Goal: Task Accomplishment & Management: Complete application form

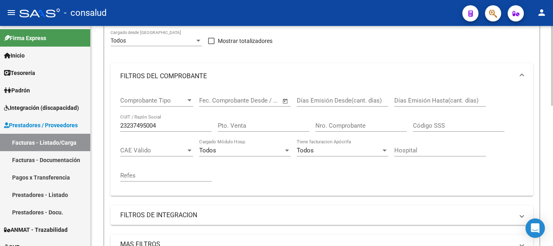
scroll to position [225, 0]
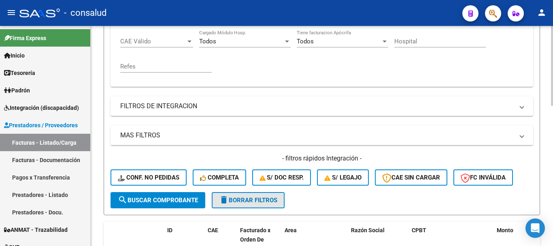
click at [253, 202] on span "delete Borrar Filtros" at bounding box center [248, 199] width 58 height 7
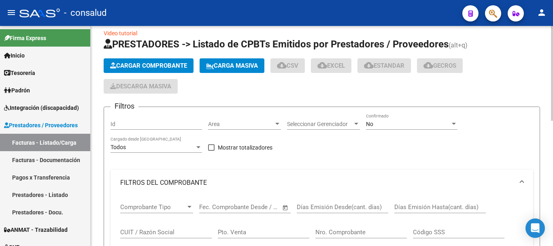
scroll to position [0, 0]
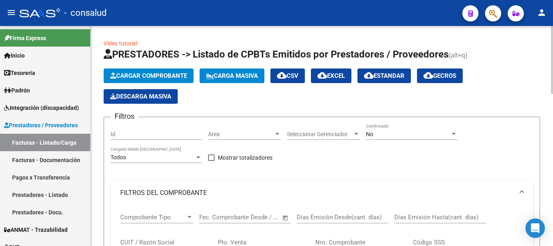
click at [147, 74] on span "Cargar Comprobante" at bounding box center [148, 75] width 77 height 7
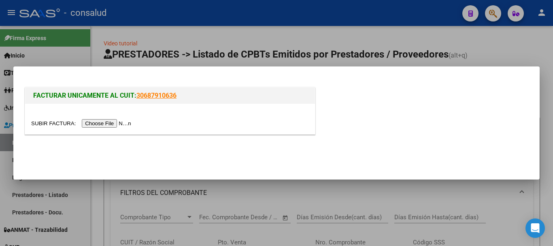
click at [130, 123] on input "file" at bounding box center [82, 123] width 102 height 8
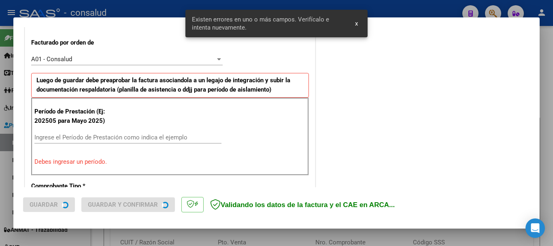
scroll to position [243, 0]
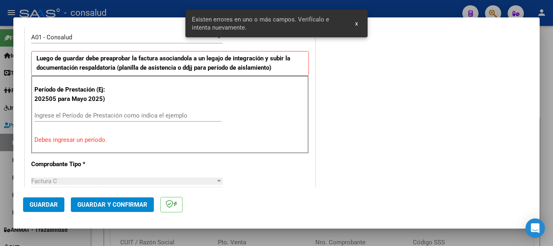
click at [69, 115] on input "Ingrese el Período de Prestación como indica el ejemplo" at bounding box center [127, 115] width 187 height 7
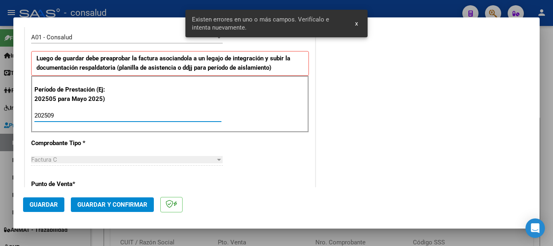
type input "202509"
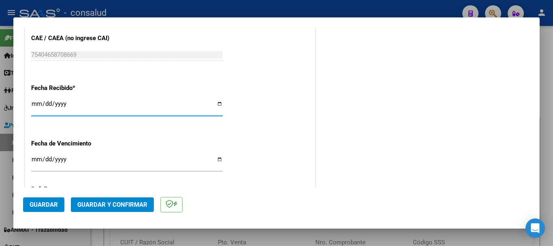
click at [39, 203] on span "Guardar" at bounding box center [44, 204] width 28 height 7
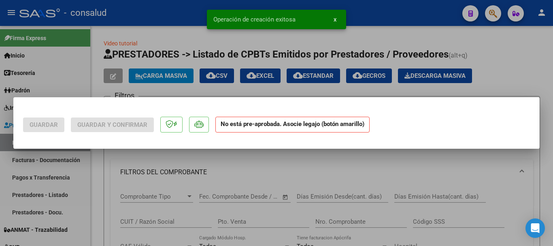
scroll to position [0, 0]
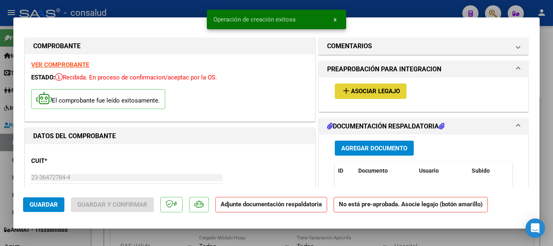
click at [365, 90] on span "Asociar Legajo" at bounding box center [375, 91] width 49 height 7
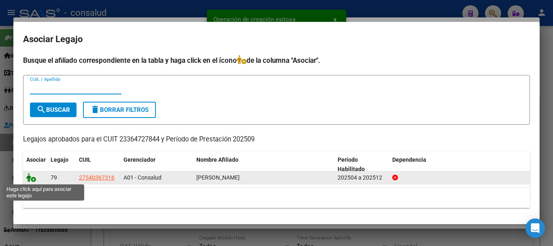
click at [30, 177] on icon at bounding box center [31, 177] width 10 height 9
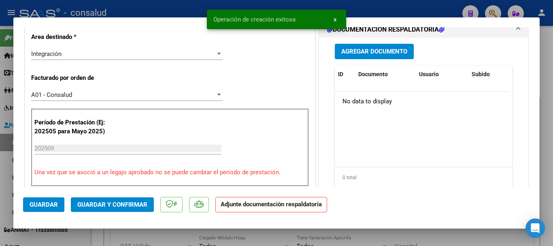
scroll to position [202, 0]
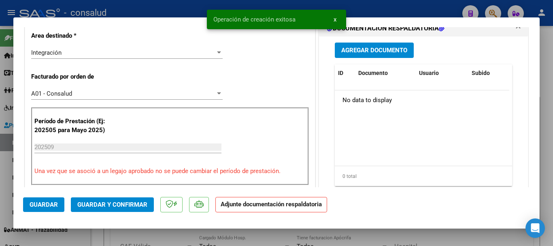
click at [368, 45] on button "Agregar Documento" at bounding box center [374, 49] width 79 height 15
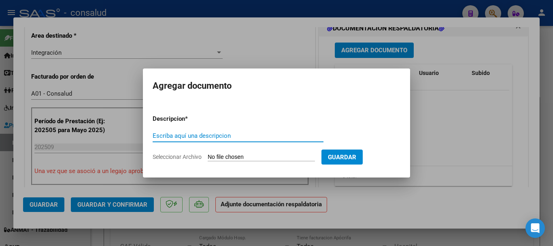
click at [254, 156] on input "Seleccionar Archivo" at bounding box center [261, 157] width 107 height 8
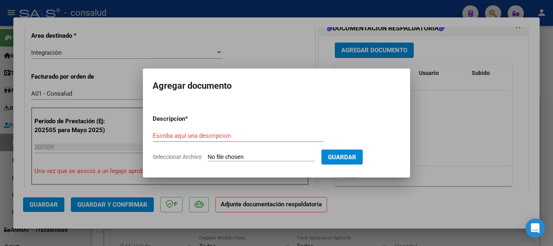
type input "C:\fakepath\[PERSON_NAME] SEPTIEMBRE .pdf"
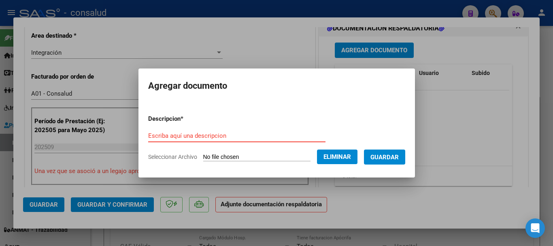
click at [229, 135] on input "Escriba aquí una descripcion" at bounding box center [236, 135] width 177 height 7
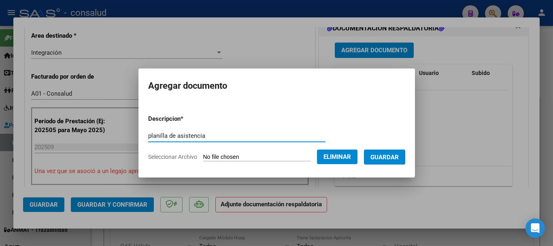
type input "planilla de asistencia"
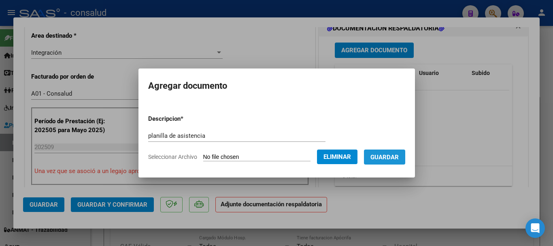
click at [399, 160] on span "Guardar" at bounding box center [384, 156] width 28 height 7
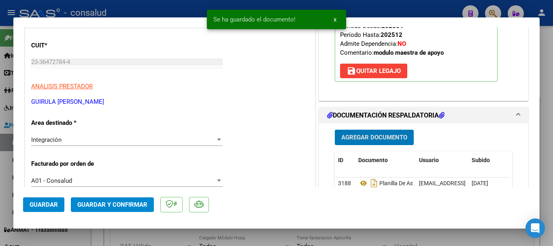
scroll to position [0, 0]
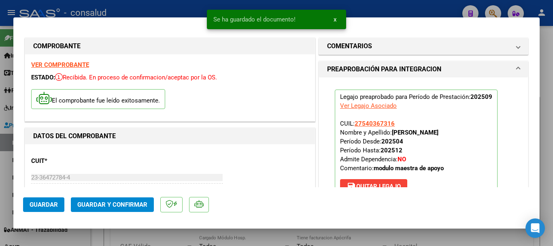
click at [39, 66] on strong "VER COMPROBANTE" at bounding box center [60, 64] width 58 height 7
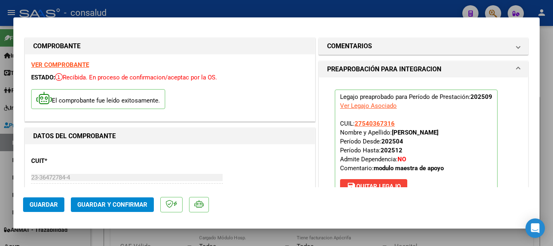
click at [44, 207] on span "Guardar" at bounding box center [44, 204] width 28 height 7
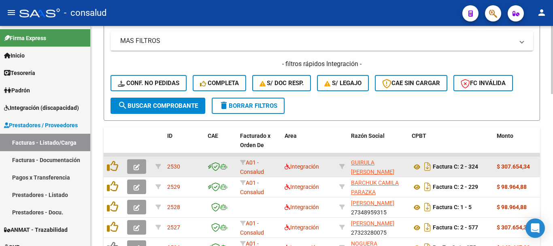
scroll to position [364, 0]
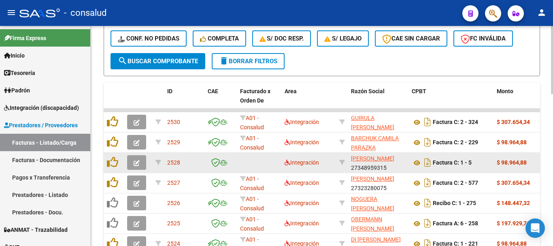
click at [133, 160] on button "button" at bounding box center [136, 162] width 19 height 15
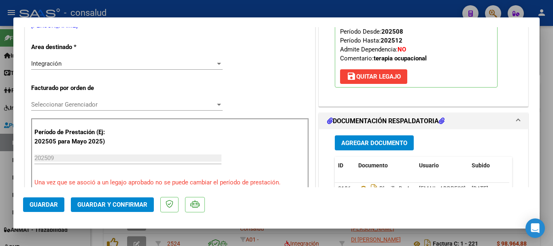
scroll to position [162, 0]
click at [104, 103] on span "Seleccionar Gerenciador" at bounding box center [123, 103] width 184 height 7
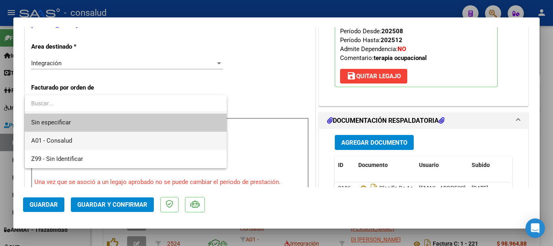
click at [140, 138] on span "A01 - Consalud" at bounding box center [125, 141] width 189 height 18
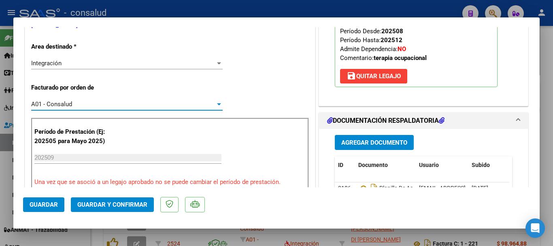
click at [35, 205] on span "Guardar" at bounding box center [44, 204] width 28 height 7
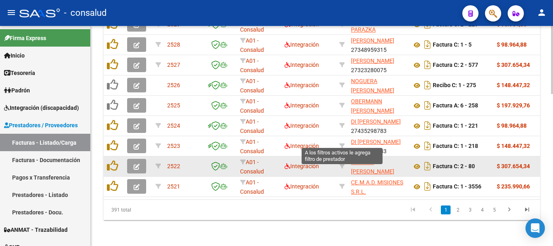
scroll to position [488, 0]
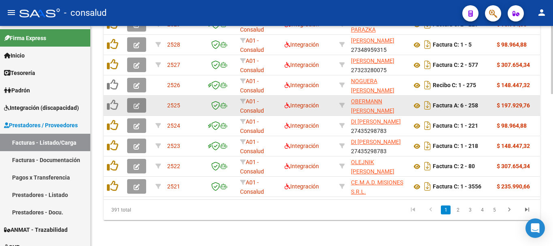
click at [139, 103] on icon "button" at bounding box center [137, 106] width 6 height 6
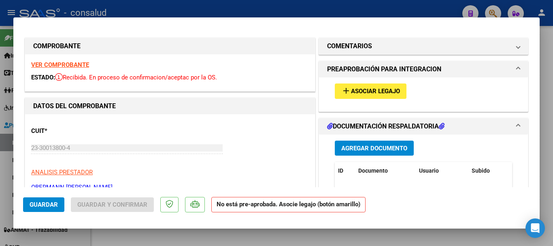
click at [75, 65] on strong "VER COMPROBANTE" at bounding box center [60, 64] width 58 height 7
click at [403, 91] on button "add Asociar Legajo" at bounding box center [371, 90] width 72 height 15
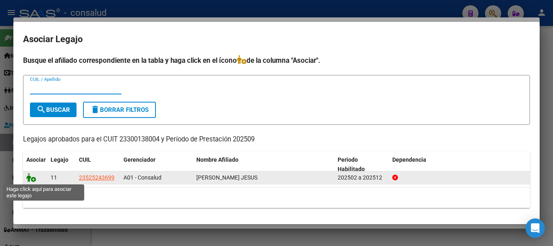
click at [29, 178] on icon at bounding box center [31, 177] width 10 height 9
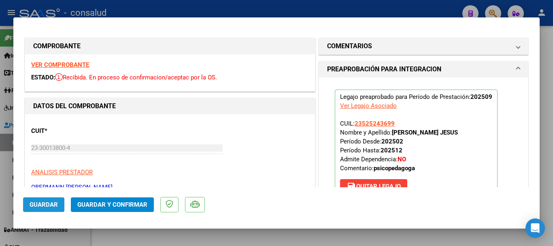
click at [49, 205] on span "Guardar" at bounding box center [44, 204] width 28 height 7
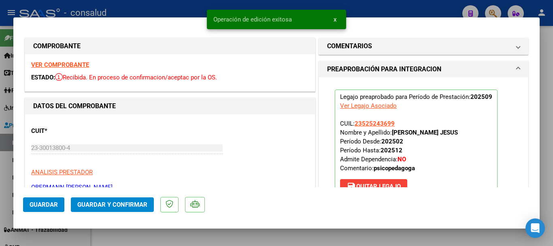
type input "$ 0,00"
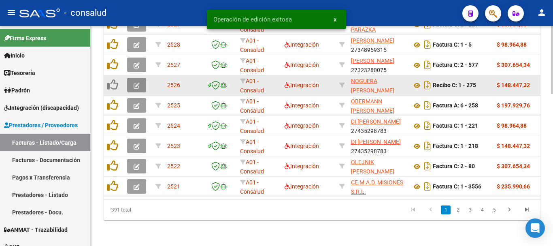
click at [138, 81] on span "button" at bounding box center [137, 84] width 6 height 7
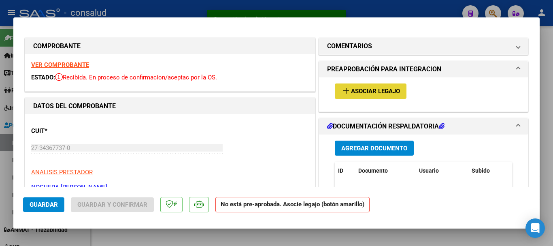
click at [378, 93] on span "Asociar Legajo" at bounding box center [375, 91] width 49 height 7
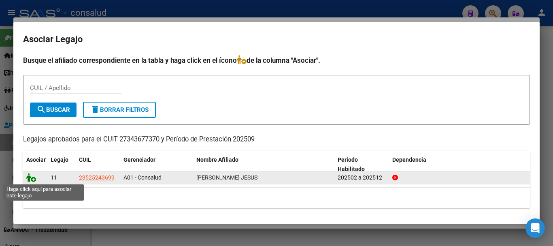
click at [30, 176] on icon at bounding box center [31, 177] width 10 height 9
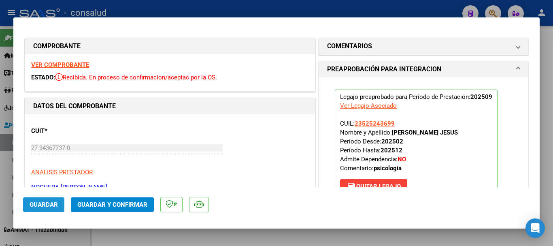
click at [33, 206] on span "Guardar" at bounding box center [44, 204] width 28 height 7
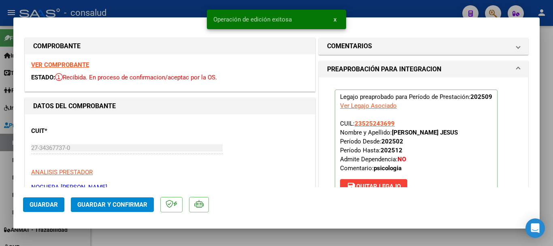
click at [30, 204] on span "Guardar" at bounding box center [44, 204] width 28 height 7
type input "$ 0,00"
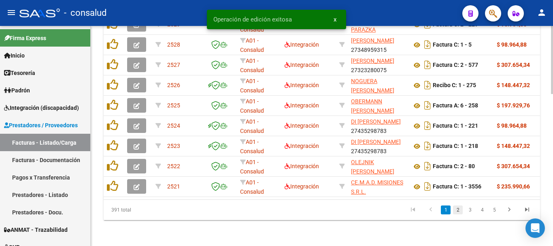
click at [458, 210] on link "2" at bounding box center [458, 209] width 10 height 9
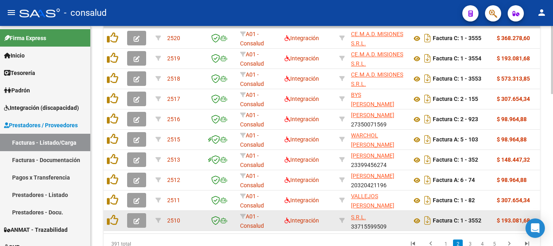
scroll to position [11, 0]
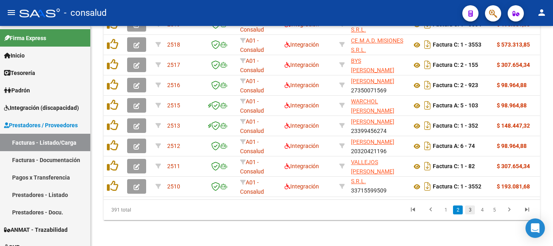
click at [472, 209] on link "3" at bounding box center [470, 209] width 10 height 9
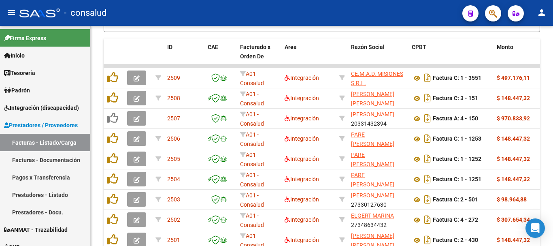
scroll to position [408, 0]
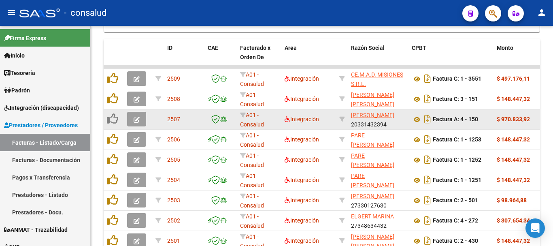
click at [135, 118] on icon "button" at bounding box center [137, 120] width 6 height 6
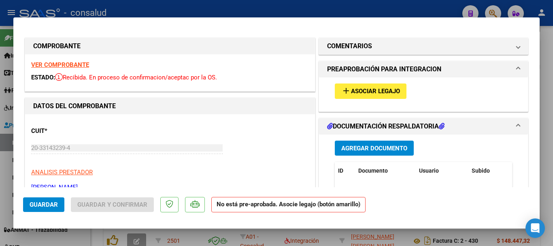
click at [393, 90] on span "Asociar Legajo" at bounding box center [375, 91] width 49 height 7
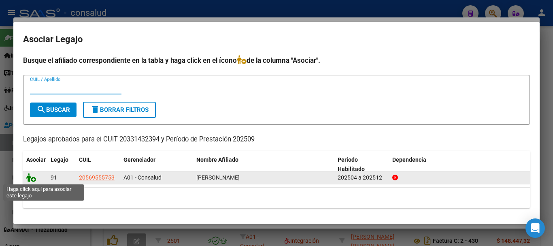
click at [30, 175] on icon at bounding box center [31, 177] width 10 height 9
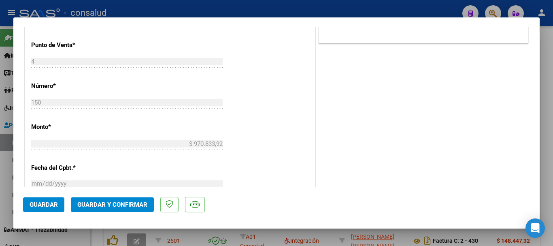
scroll to position [405, 0]
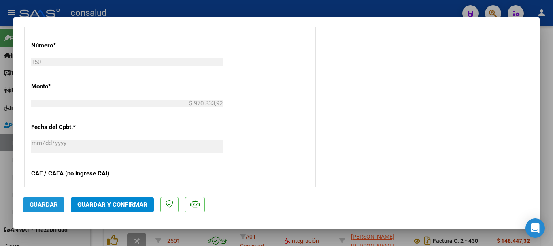
click at [53, 204] on span "Guardar" at bounding box center [44, 204] width 28 height 7
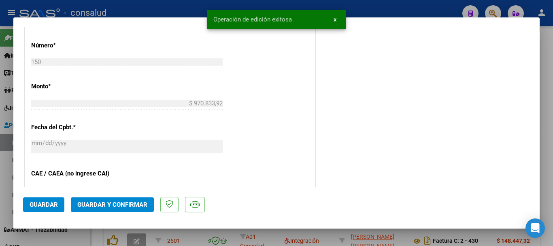
type input "$ 0,00"
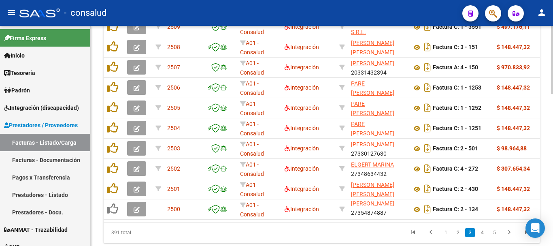
scroll to position [488, 0]
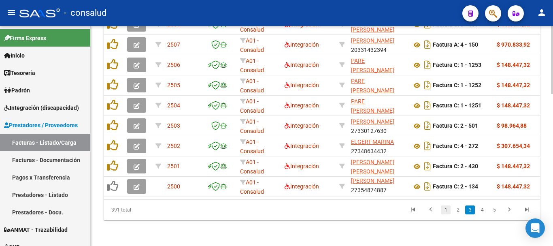
click at [444, 212] on link "1" at bounding box center [446, 209] width 10 height 9
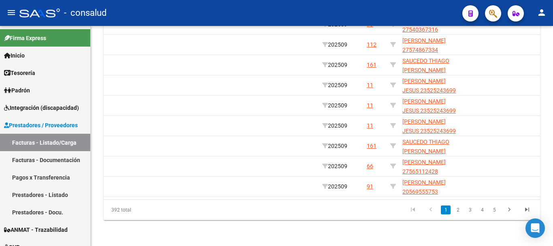
scroll to position [0, 1152]
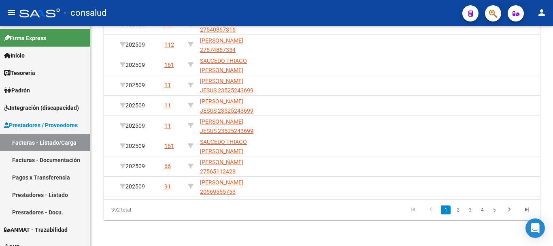
click at [398, 193] on datatable-body "2531 A01 - Consalud Integración [PERSON_NAME] 27409195062 Factura C: 1 - 55 $ 9…" at bounding box center [322, 95] width 436 height 208
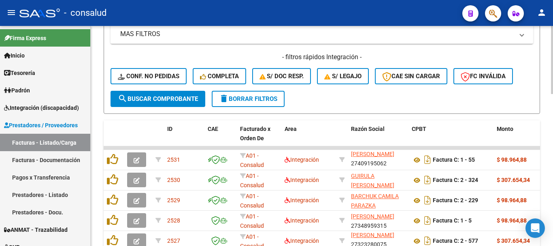
scroll to position [367, 0]
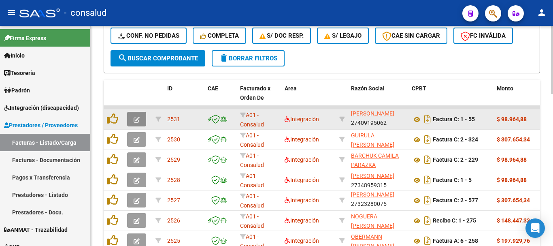
click at [132, 119] on button "button" at bounding box center [136, 119] width 19 height 15
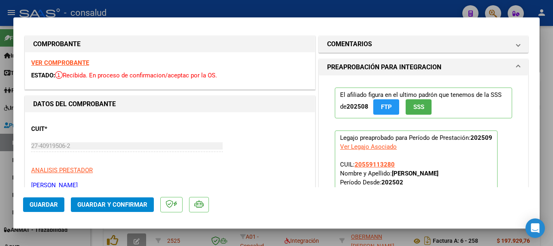
scroll to position [0, 0]
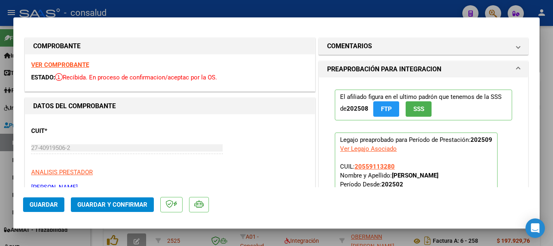
click at [56, 65] on strong "VER COMPROBANTE" at bounding box center [60, 64] width 58 height 7
click at [126, 210] on button "Guardar y Confirmar" at bounding box center [112, 204] width 83 height 15
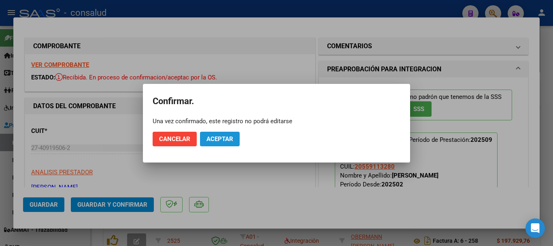
click at [230, 138] on span "Aceptar" at bounding box center [219, 138] width 27 height 7
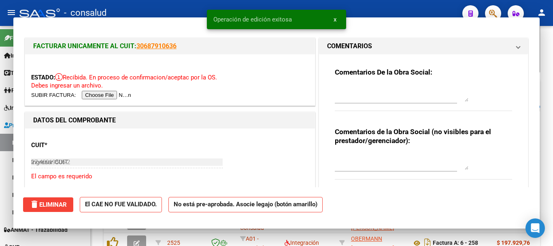
type input "$ 0,00"
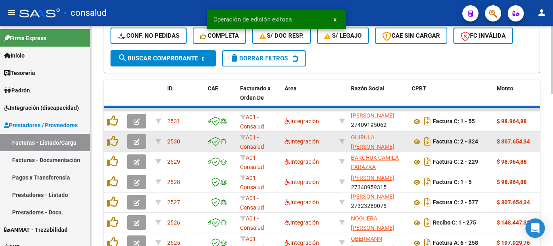
scroll to position [367, 0]
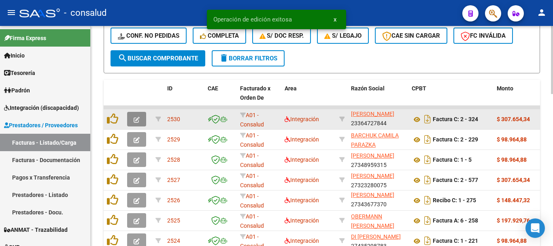
click at [135, 117] on icon "button" at bounding box center [137, 120] width 6 height 6
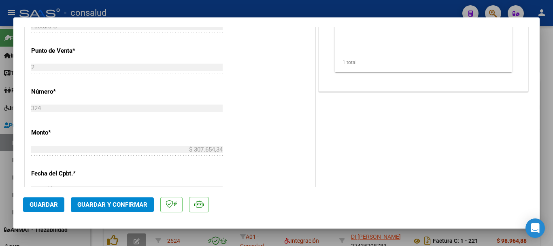
scroll to position [445, 0]
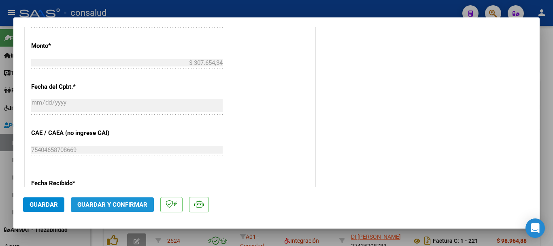
click at [127, 210] on button "Guardar y Confirmar" at bounding box center [112, 204] width 83 height 15
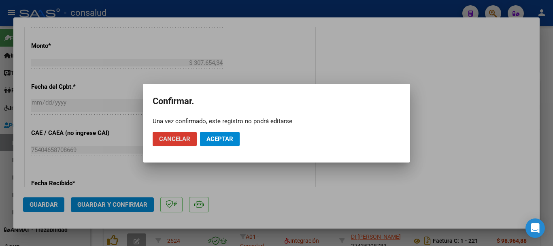
click at [212, 139] on span "Aceptar" at bounding box center [219, 138] width 27 height 7
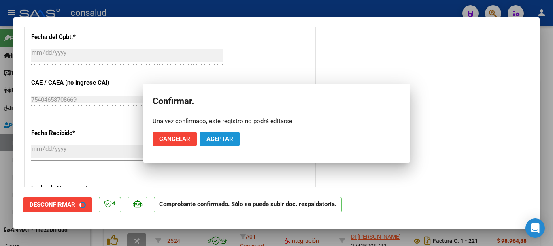
scroll to position [395, 0]
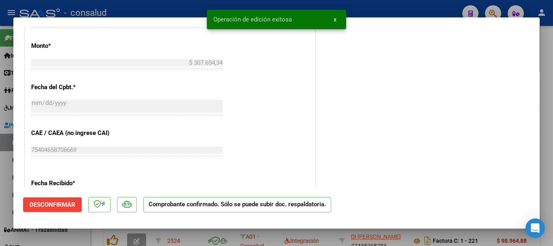
type input "$ 0,00"
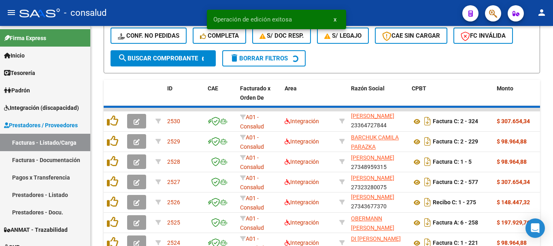
scroll to position [367, 0]
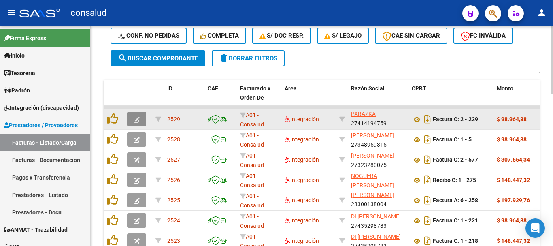
click at [134, 117] on icon "button" at bounding box center [137, 120] width 6 height 6
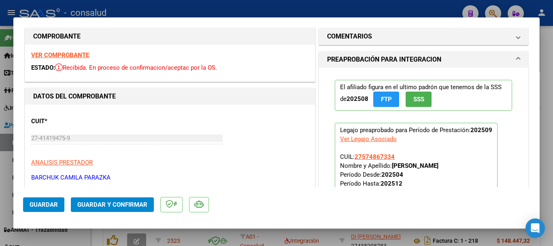
scroll to position [0, 0]
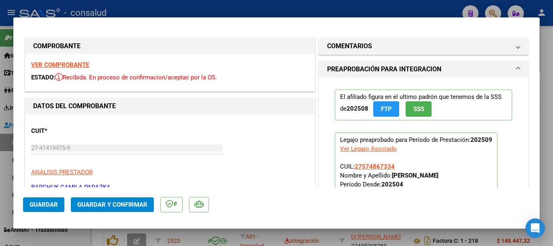
click at [65, 61] on div "VER COMPROBANTE ESTADO: Recibida. En proceso de confirmacion/aceptac por la OS." at bounding box center [170, 72] width 290 height 37
click at [66, 63] on strong "VER COMPROBANTE" at bounding box center [60, 64] width 58 height 7
click at [131, 209] on button "Guardar y Confirmar" at bounding box center [112, 204] width 83 height 15
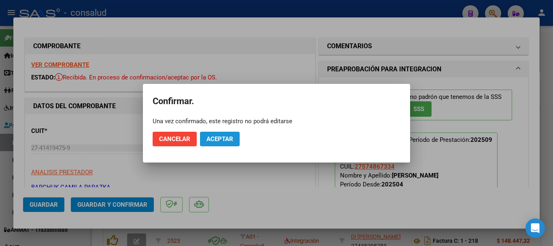
click at [224, 140] on span "Aceptar" at bounding box center [219, 138] width 27 height 7
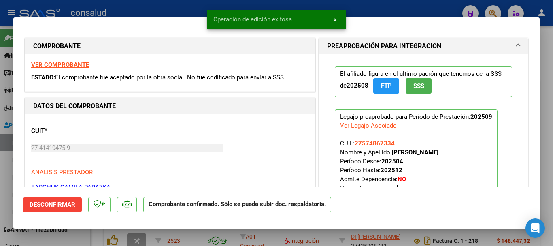
type input "$ 0,00"
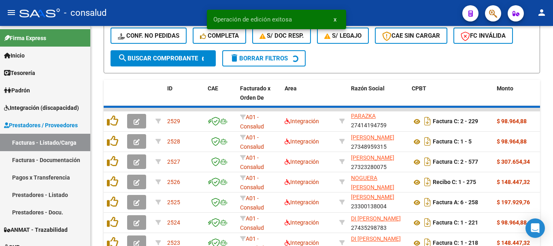
scroll to position [367, 0]
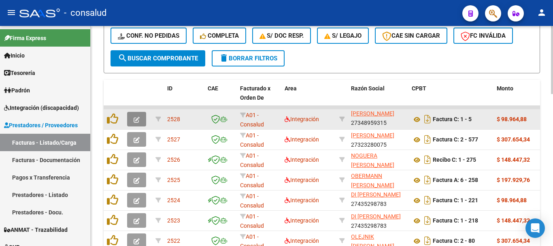
click at [131, 115] on button "button" at bounding box center [136, 119] width 19 height 15
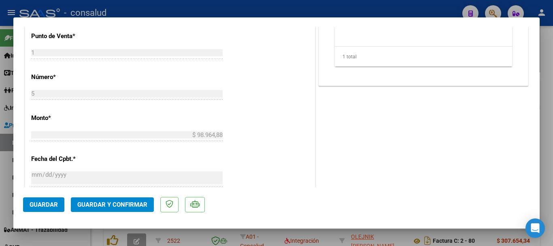
scroll to position [405, 0]
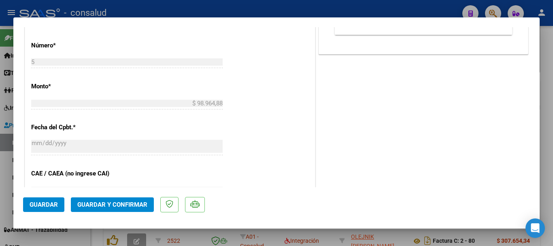
click at [133, 204] on span "Guardar y Confirmar" at bounding box center [112, 204] width 70 height 7
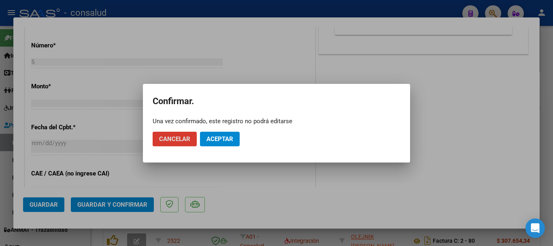
click at [220, 140] on span "Aceptar" at bounding box center [219, 138] width 27 height 7
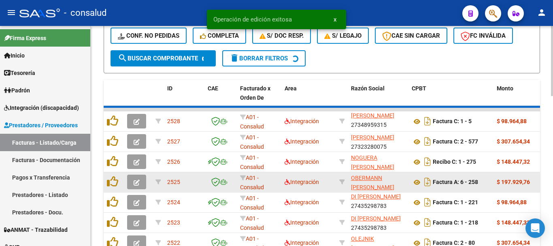
scroll to position [367, 0]
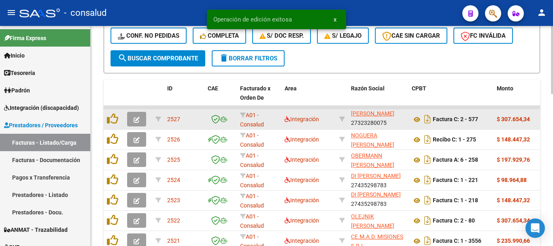
click at [133, 123] on button "button" at bounding box center [136, 119] width 19 height 15
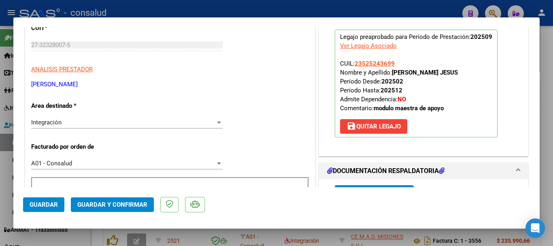
scroll to position [0, 0]
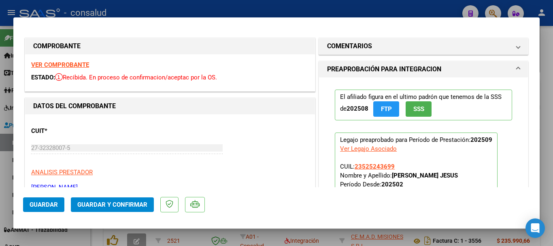
click at [63, 62] on strong "VER COMPROBANTE" at bounding box center [60, 64] width 58 height 7
click at [134, 204] on span "Guardar y Confirmar" at bounding box center [112, 204] width 70 height 7
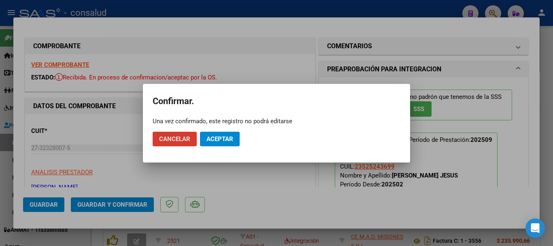
click at [237, 132] on button "Aceptar" at bounding box center [220, 139] width 40 height 15
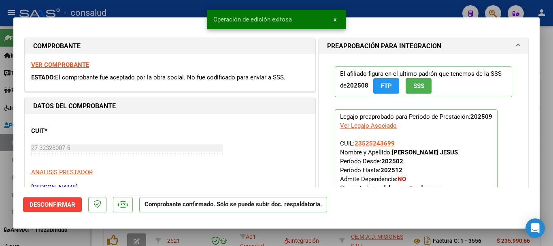
type input "$ 0,00"
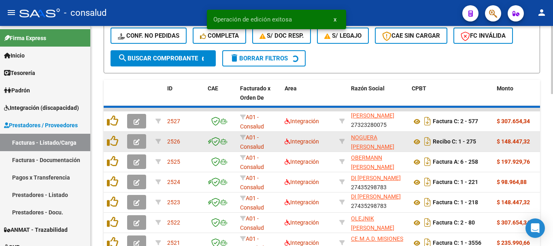
scroll to position [2, 0]
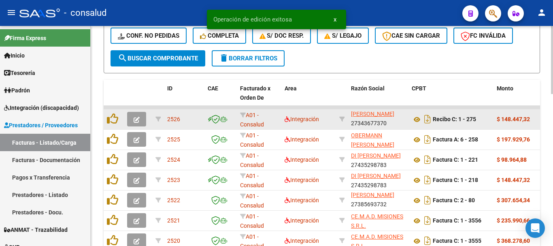
click at [140, 123] on button "button" at bounding box center [136, 119] width 19 height 15
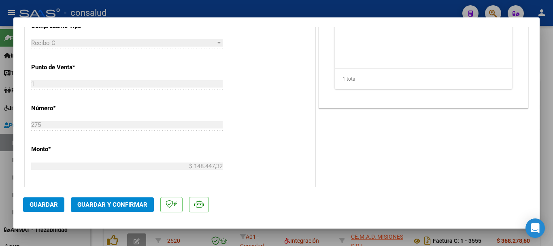
scroll to position [364, 0]
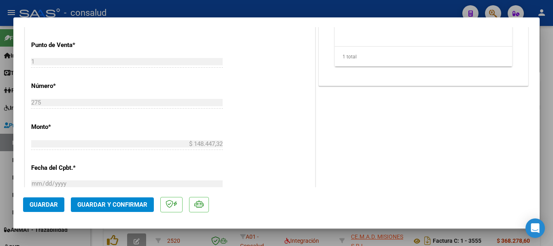
click at [146, 206] on span "Guardar y Confirmar" at bounding box center [112, 204] width 70 height 7
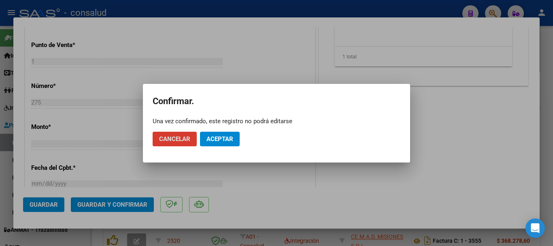
click at [218, 141] on span "Aceptar" at bounding box center [219, 138] width 27 height 7
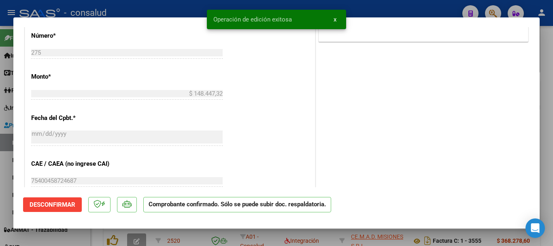
type input "$ 0,00"
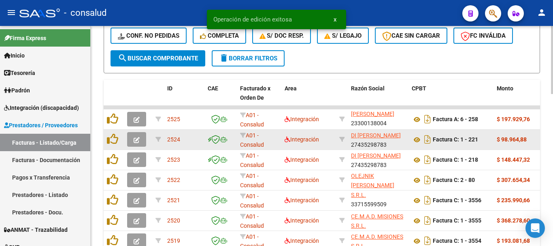
scroll to position [11, 0]
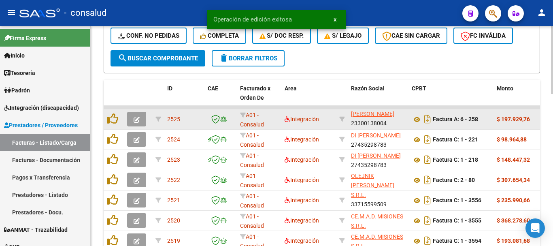
click at [136, 117] on icon "button" at bounding box center [137, 120] width 6 height 6
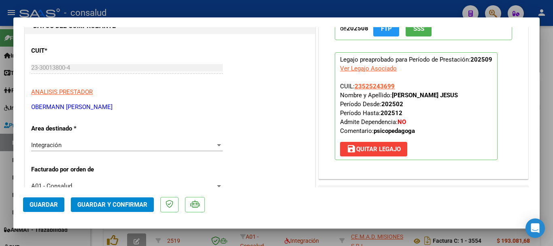
scroll to position [0, 0]
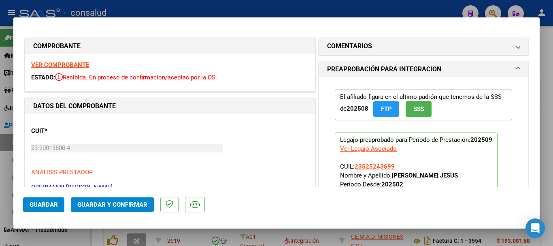
click at [73, 64] on strong "VER COMPROBANTE" at bounding box center [60, 64] width 58 height 7
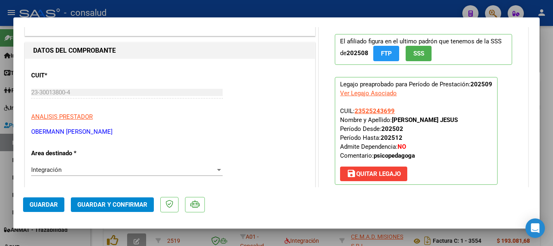
scroll to position [81, 0]
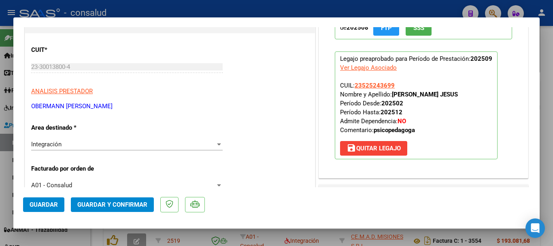
click at [106, 204] on span "Guardar y Confirmar" at bounding box center [112, 204] width 70 height 7
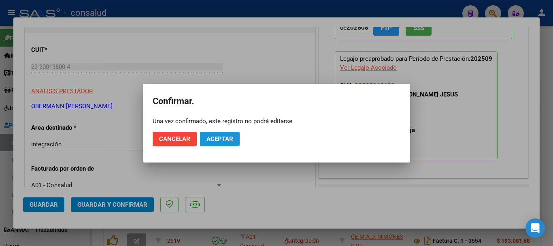
click at [227, 138] on span "Aceptar" at bounding box center [219, 138] width 27 height 7
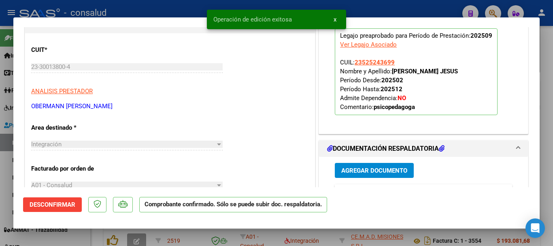
type input "$ 0,00"
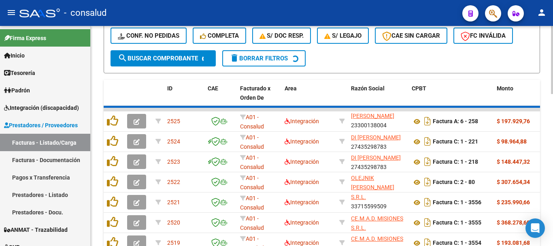
scroll to position [367, 0]
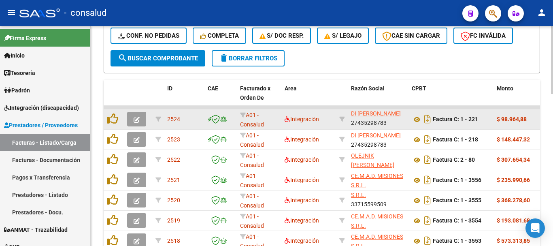
click at [130, 120] on button "button" at bounding box center [136, 119] width 19 height 15
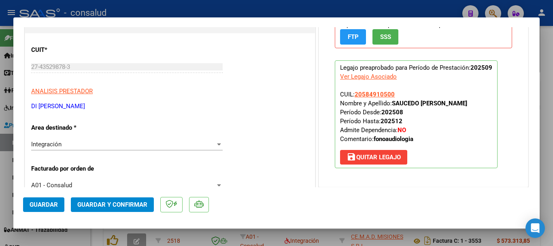
scroll to position [0, 0]
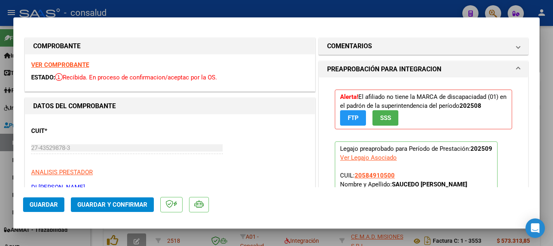
click at [63, 64] on strong "VER COMPROBANTE" at bounding box center [60, 64] width 58 height 7
click at [118, 201] on span "Guardar y Confirmar" at bounding box center [112, 204] width 70 height 7
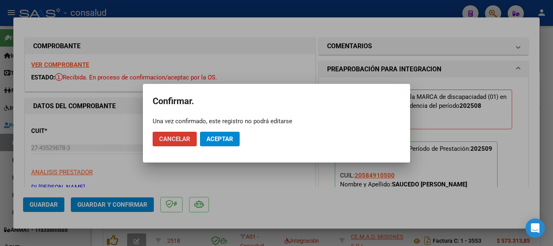
click at [212, 142] on button "Aceptar" at bounding box center [220, 139] width 40 height 15
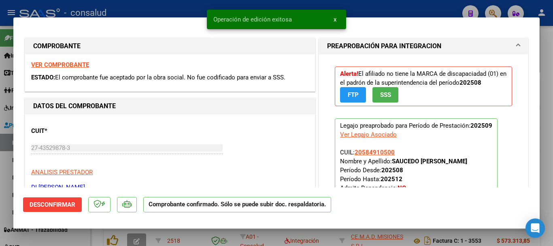
type input "$ 0,00"
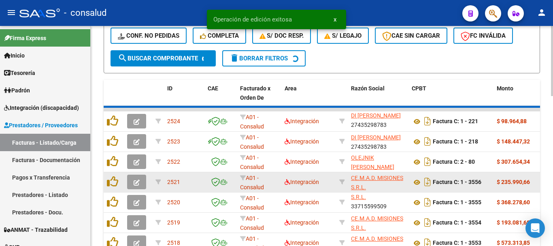
scroll to position [367, 0]
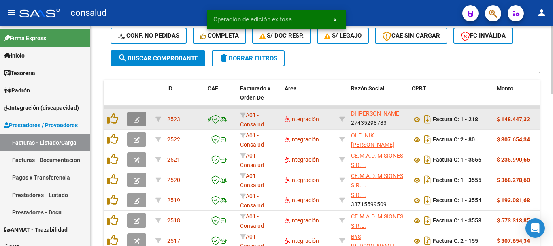
click at [136, 120] on icon "button" at bounding box center [137, 120] width 6 height 6
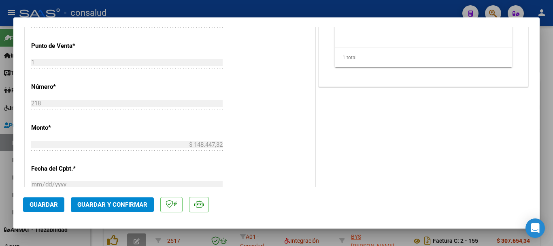
scroll to position [364, 0]
click at [132, 210] on button "Guardar y Confirmar" at bounding box center [112, 204] width 83 height 15
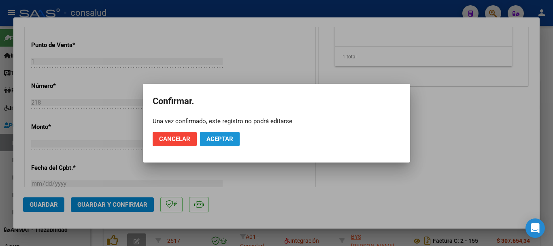
click at [208, 137] on span "Aceptar" at bounding box center [219, 138] width 27 height 7
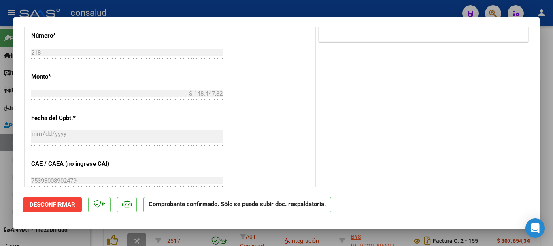
type input "$ 0,00"
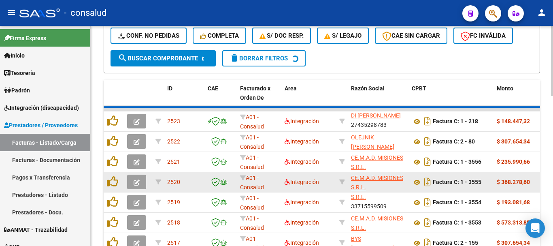
scroll to position [367, 0]
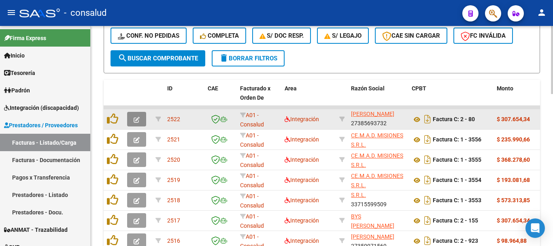
click at [130, 119] on button "button" at bounding box center [136, 119] width 19 height 15
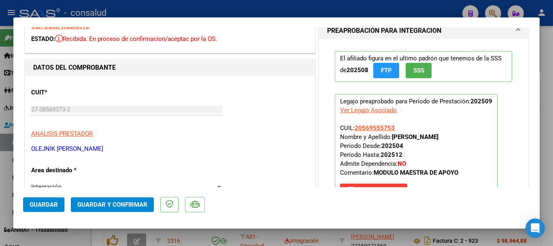
scroll to position [40, 0]
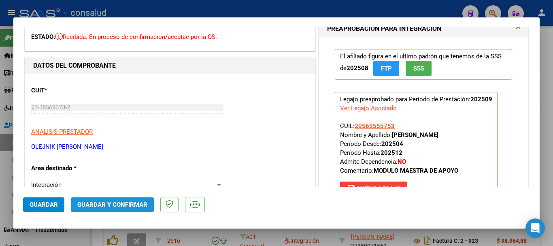
click at [111, 201] on span "Guardar y Confirmar" at bounding box center [112, 204] width 70 height 7
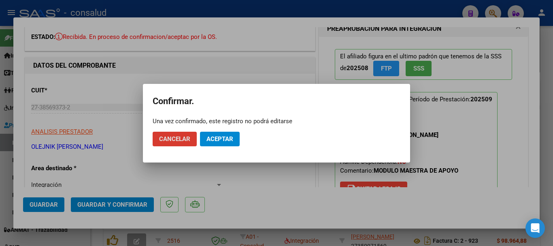
click at [223, 133] on button "Aceptar" at bounding box center [220, 139] width 40 height 15
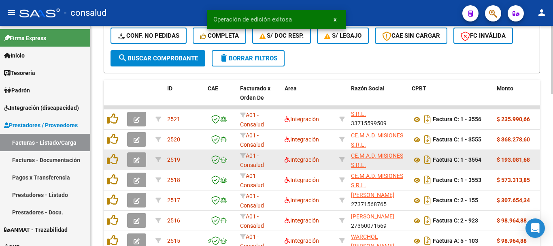
scroll to position [2, 0]
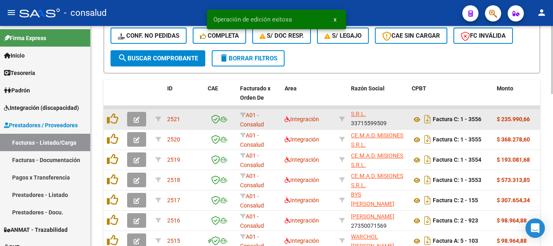
click at [132, 119] on button "button" at bounding box center [136, 119] width 19 height 15
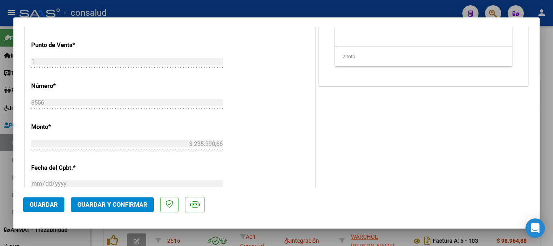
scroll to position [405, 0]
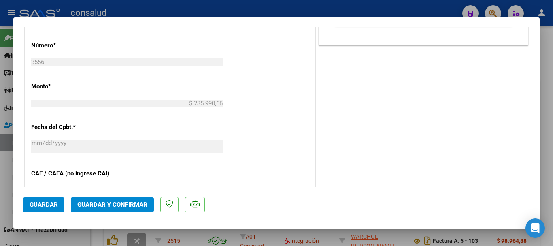
click at [115, 199] on button "Guardar y Confirmar" at bounding box center [112, 204] width 83 height 15
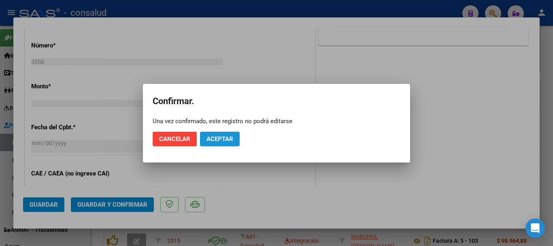
click at [206, 142] on span "Aceptar" at bounding box center [219, 138] width 27 height 7
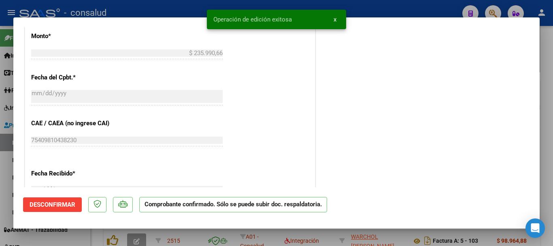
type input "$ 0,00"
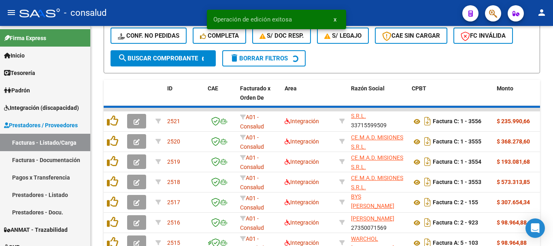
scroll to position [11, 0]
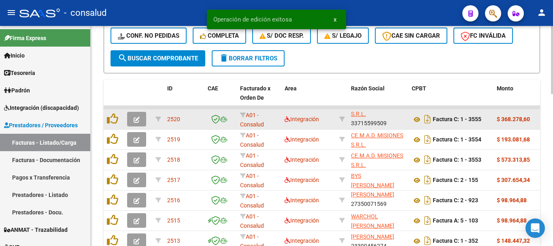
click at [133, 116] on button "button" at bounding box center [136, 119] width 19 height 15
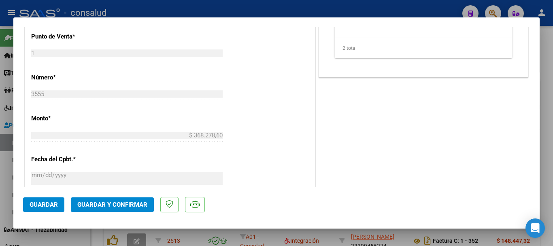
scroll to position [405, 0]
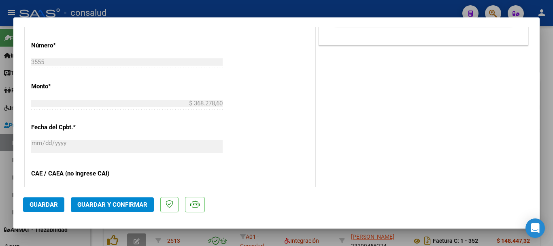
click at [132, 204] on span "Guardar y Confirmar" at bounding box center [112, 204] width 70 height 7
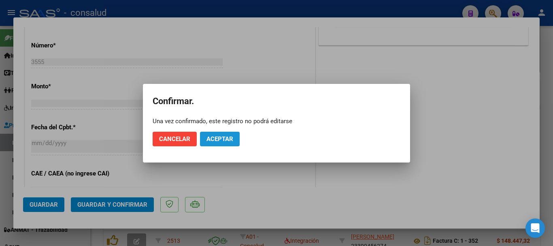
click at [214, 142] on button "Aceptar" at bounding box center [220, 139] width 40 height 15
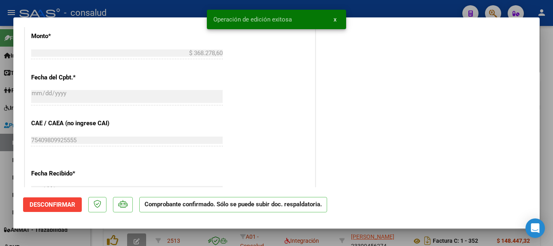
type input "$ 0,00"
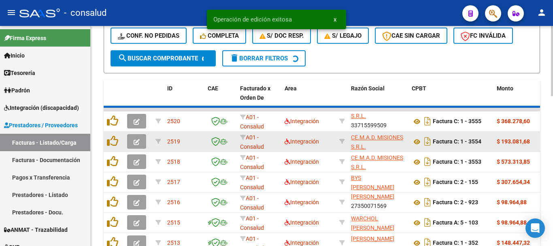
scroll to position [367, 0]
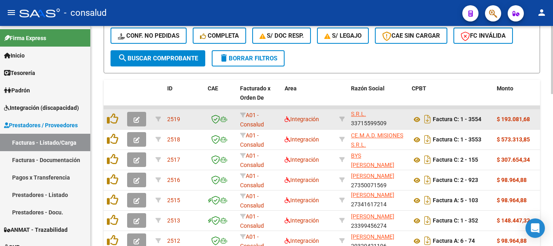
click at [133, 122] on button "button" at bounding box center [136, 119] width 19 height 15
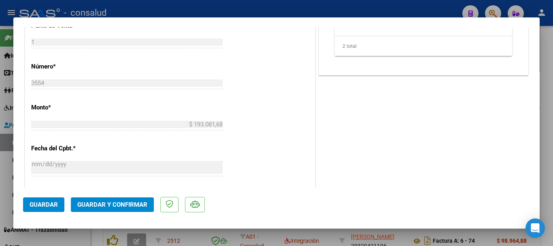
scroll to position [445, 0]
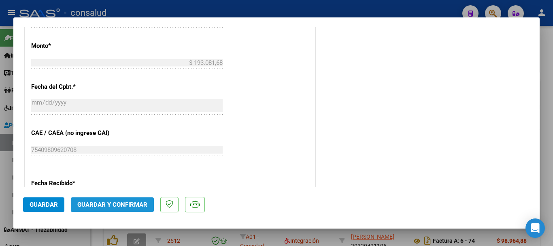
click at [122, 197] on button "Guardar y Confirmar" at bounding box center [112, 204] width 83 height 15
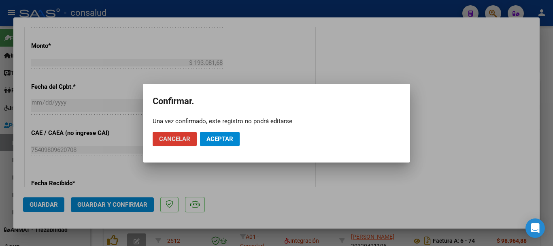
click at [216, 146] on mat-dialog-actions "Cancelar Aceptar" at bounding box center [277, 139] width 248 height 28
click at [217, 138] on span "Aceptar" at bounding box center [219, 138] width 27 height 7
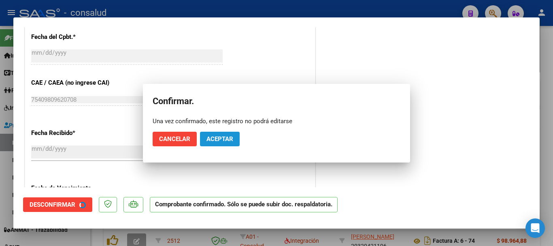
scroll to position [395, 0]
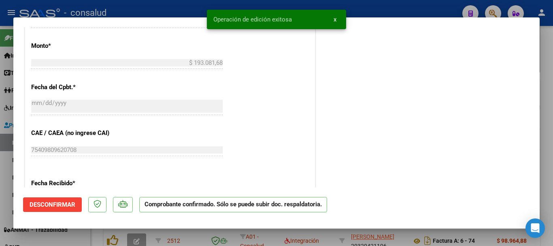
type input "$ 0,00"
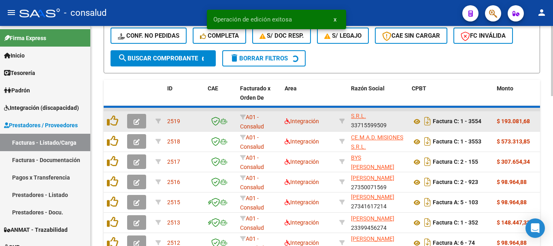
scroll to position [367, 0]
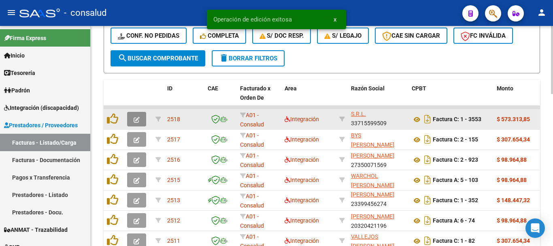
click at [142, 121] on button "button" at bounding box center [136, 119] width 19 height 15
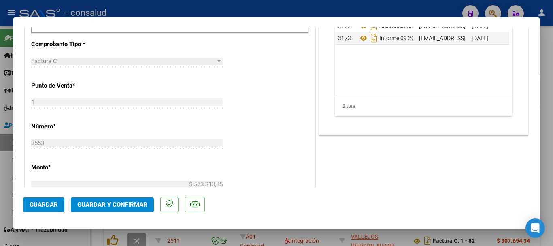
scroll to position [364, 0]
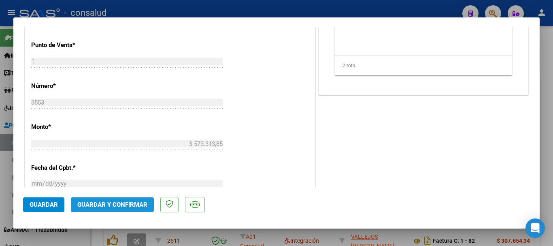
click at [127, 203] on span "Guardar y Confirmar" at bounding box center [112, 204] width 70 height 7
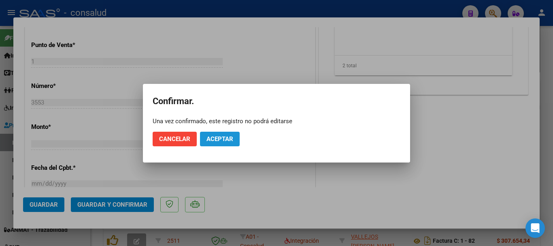
click at [219, 143] on button "Aceptar" at bounding box center [220, 139] width 40 height 15
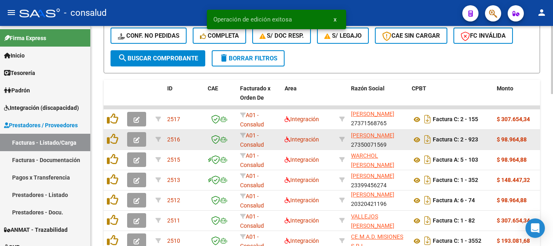
scroll to position [2, 0]
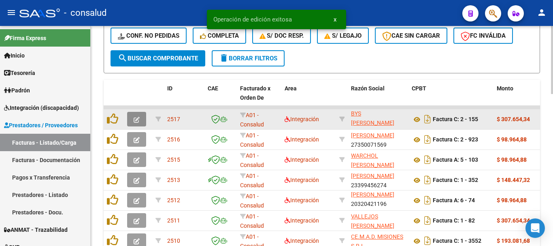
click at [133, 121] on button "button" at bounding box center [136, 119] width 19 height 15
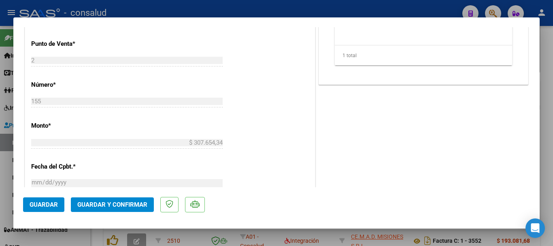
scroll to position [405, 0]
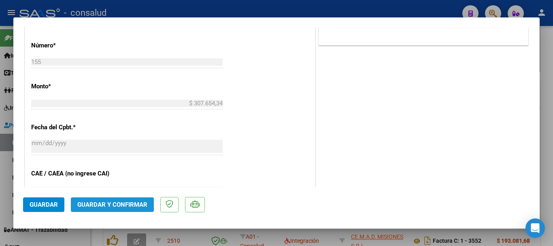
click at [113, 201] on span "Guardar y Confirmar" at bounding box center [112, 204] width 70 height 7
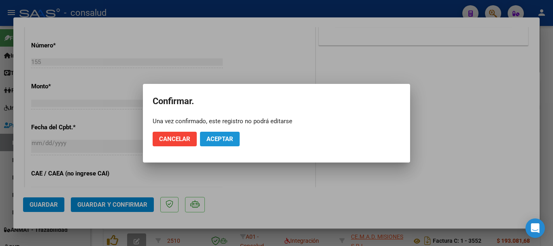
click at [223, 138] on span "Aceptar" at bounding box center [219, 138] width 27 height 7
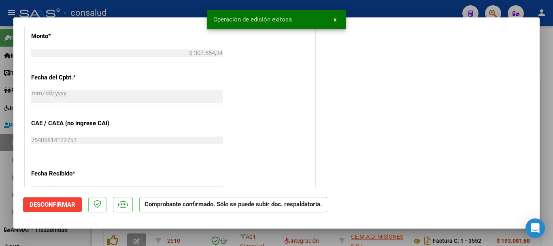
type input "$ 0,00"
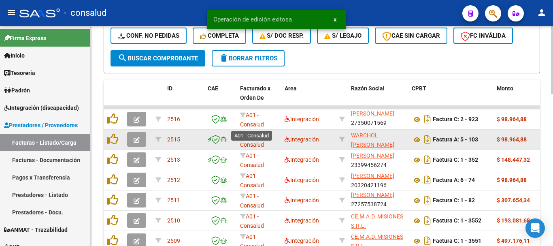
scroll to position [11, 0]
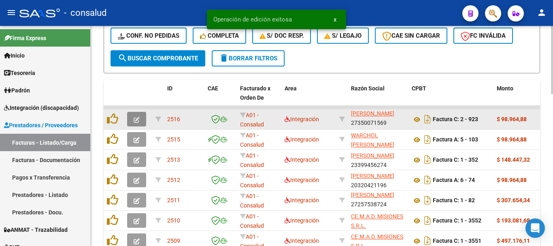
click at [135, 123] on span "button" at bounding box center [137, 118] width 6 height 7
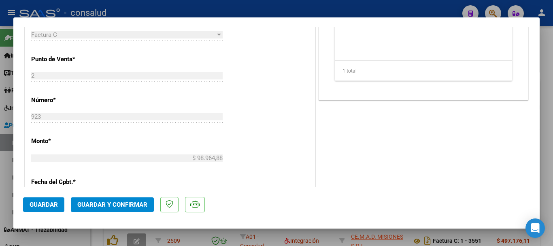
scroll to position [364, 0]
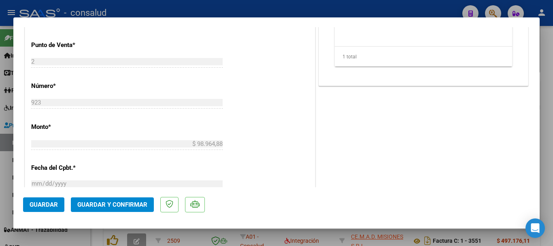
click at [110, 204] on span "Guardar y Confirmar" at bounding box center [112, 204] width 70 height 7
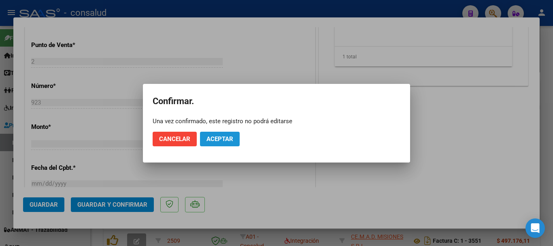
click at [233, 142] on button "Aceptar" at bounding box center [220, 139] width 40 height 15
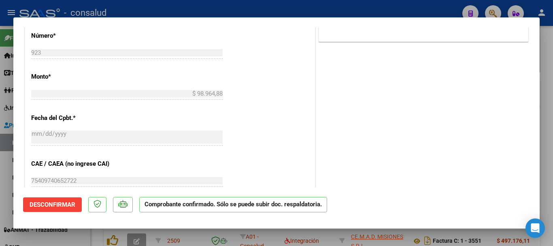
type input "$ 0,00"
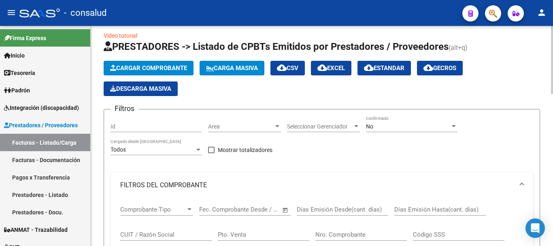
scroll to position [0, 0]
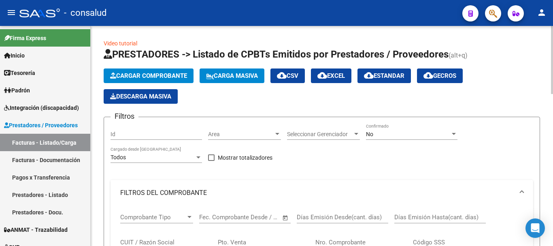
click at [159, 74] on span "Cargar Comprobante" at bounding box center [148, 75] width 77 height 7
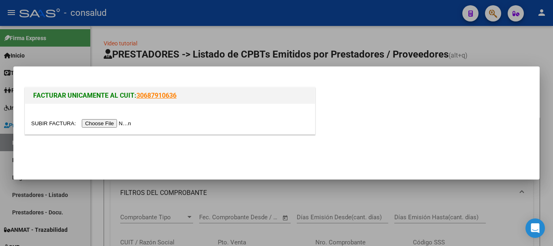
click at [124, 121] on input "file" at bounding box center [82, 123] width 102 height 8
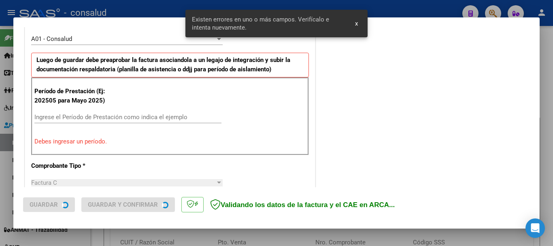
scroll to position [243, 0]
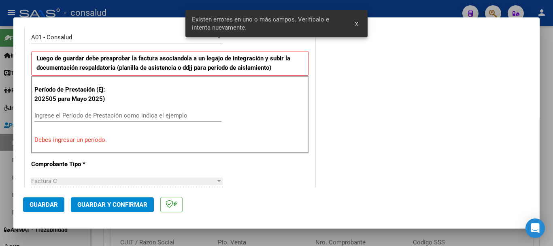
click at [108, 110] on div "Ingrese el Período de Prestación como indica el ejemplo" at bounding box center [127, 115] width 187 height 12
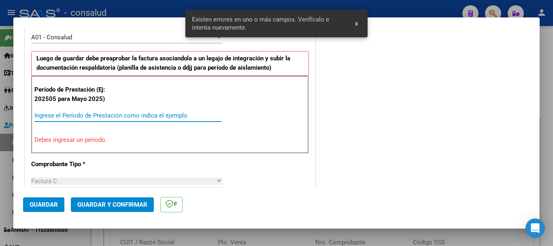
click at [108, 114] on input "Ingrese el Período de Prestación como indica el ejemplo" at bounding box center [127, 115] width 187 height 7
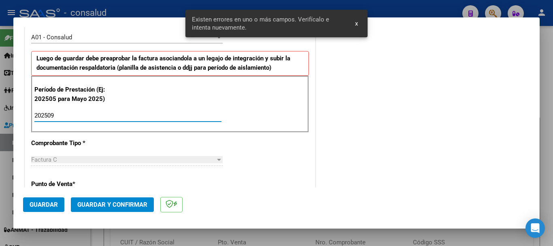
type input "202509"
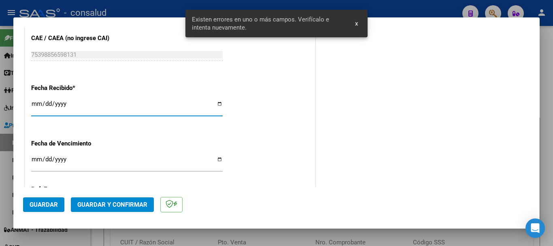
click at [39, 199] on button "Guardar" at bounding box center [43, 204] width 41 height 15
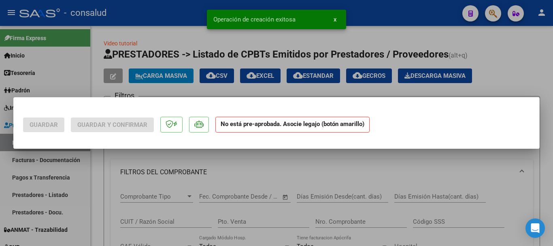
scroll to position [0, 0]
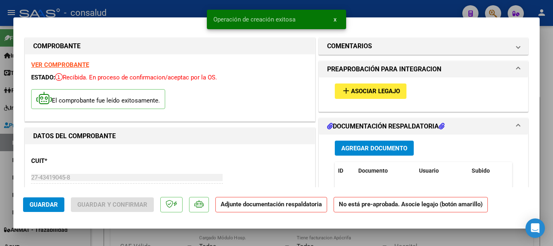
click at [370, 94] on span "Asociar Legajo" at bounding box center [375, 91] width 49 height 7
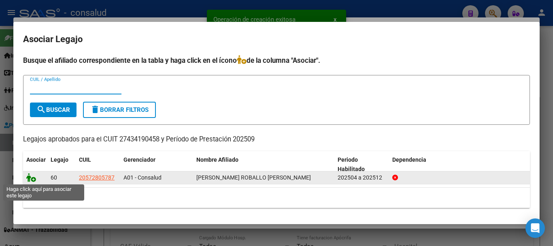
click at [31, 179] on icon at bounding box center [31, 177] width 10 height 9
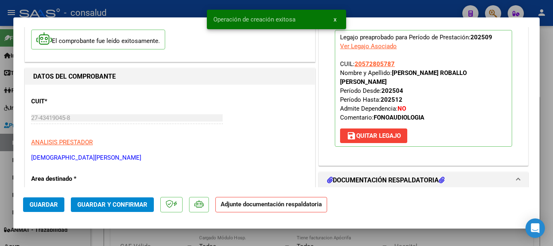
scroll to position [162, 0]
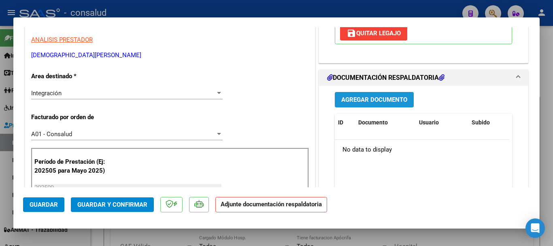
click at [372, 98] on span "Agregar Documento" at bounding box center [374, 99] width 66 height 7
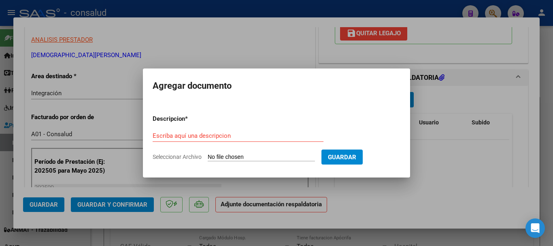
click at [259, 158] on input "Seleccionar Archivo" at bounding box center [261, 157] width 107 height 8
type input "C:\fakepath\[PERSON_NAME] - Planilla de asistencia SEPTIEMBRE.pdf"
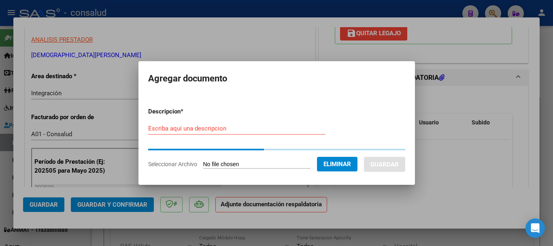
click at [215, 128] on form "Descripcion * Escriba aquí una descripcion Seleccionar Archivo Eliminar Guardar" at bounding box center [276, 138] width 257 height 74
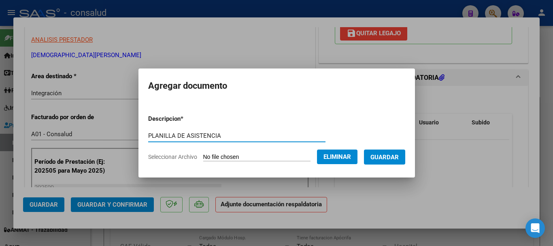
type input "PLANILLA DE ASISTENCIA"
click at [385, 155] on span "Guardar" at bounding box center [384, 156] width 28 height 7
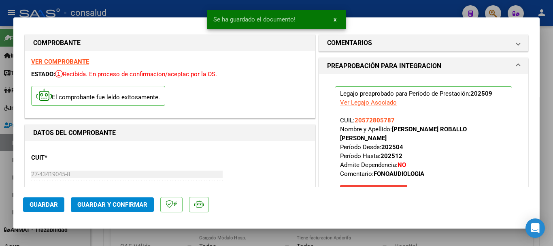
scroll to position [0, 0]
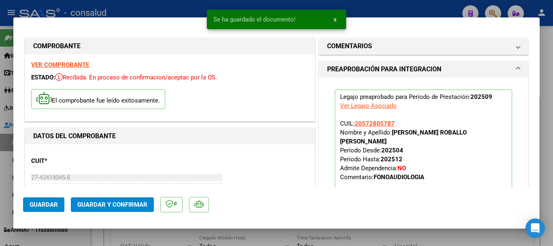
click at [113, 208] on span "Guardar y Confirmar" at bounding box center [112, 204] width 70 height 7
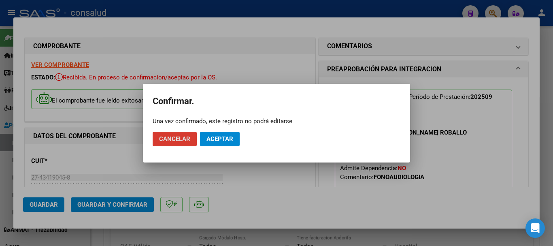
click at [174, 140] on span "Cancelar" at bounding box center [174, 138] width 31 height 7
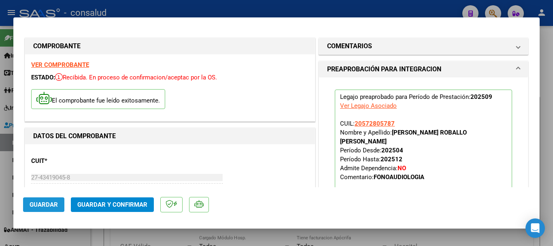
click at [48, 204] on span "Guardar" at bounding box center [44, 204] width 28 height 7
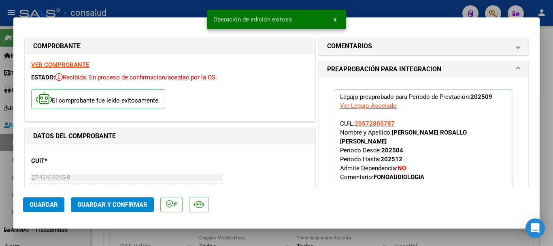
type input "$ 0,00"
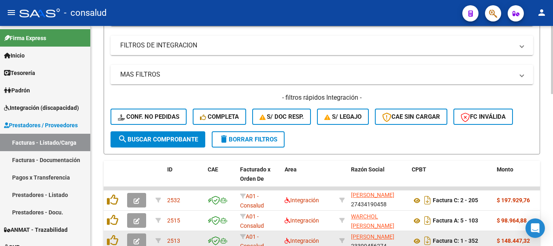
scroll to position [327, 0]
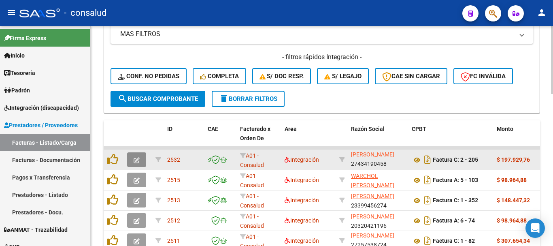
click at [137, 159] on icon "button" at bounding box center [137, 160] width 6 height 6
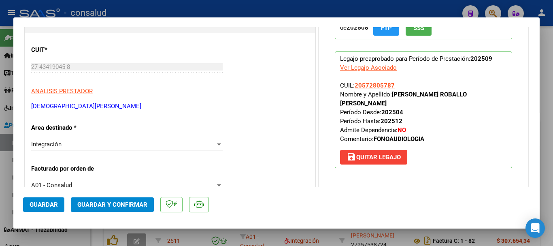
scroll to position [0, 0]
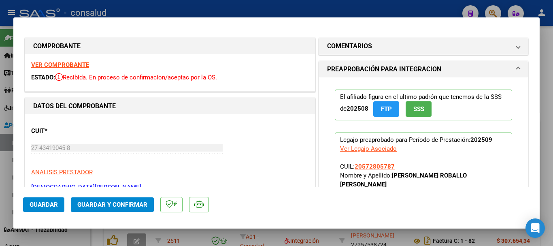
click at [64, 63] on strong "VER COMPROBANTE" at bounding box center [60, 64] width 58 height 7
type input "$ 0,00"
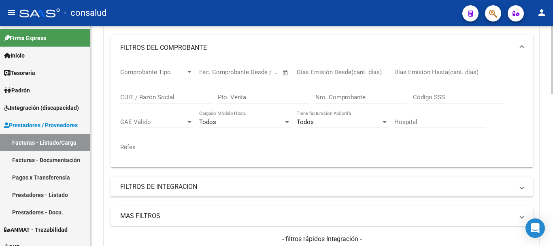
scroll to position [124, 0]
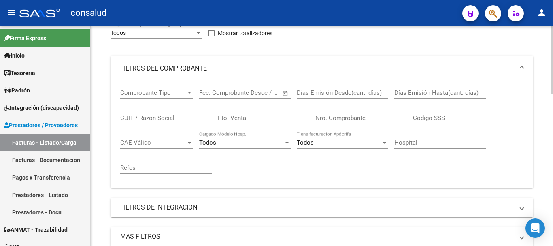
drag, startPoint x: 152, startPoint y: 112, endPoint x: 127, endPoint y: 117, distance: 25.6
paste input "27434190458"
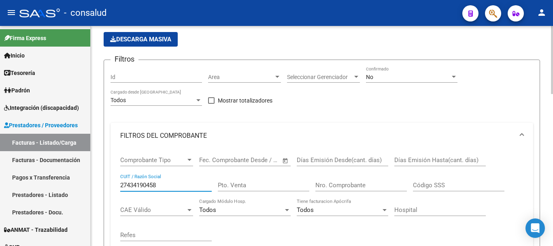
scroll to position [0, 0]
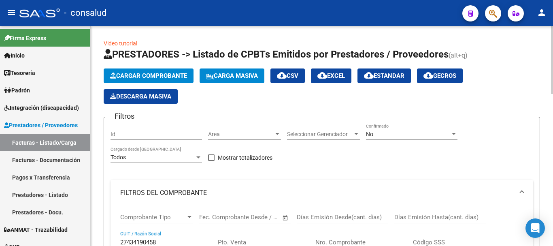
type input "27434190458"
click at [390, 133] on div "No" at bounding box center [408, 134] width 84 height 7
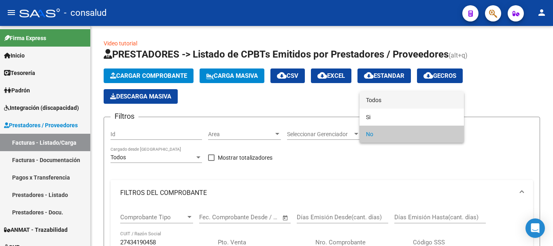
click at [389, 102] on span "Todos" at bounding box center [411, 99] width 91 height 17
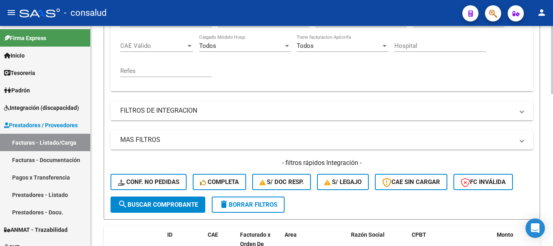
scroll to position [283, 0]
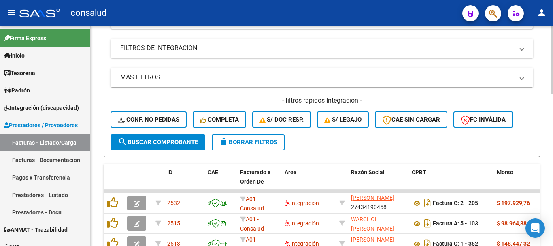
click at [155, 143] on span "search Buscar Comprobante" at bounding box center [158, 141] width 80 height 7
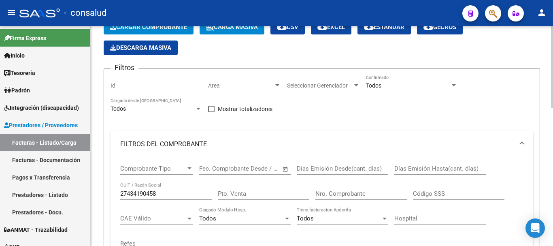
scroll to position [0, 0]
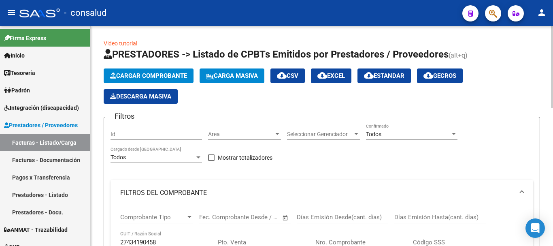
click at [160, 69] on button "Cargar Comprobante" at bounding box center [149, 75] width 90 height 15
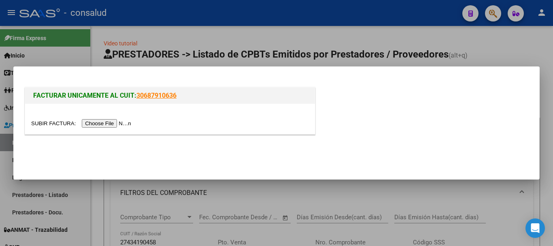
click at [122, 124] on input "file" at bounding box center [82, 123] width 102 height 8
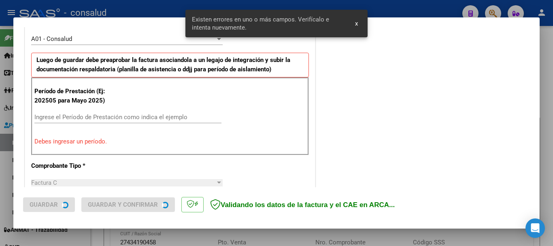
scroll to position [243, 0]
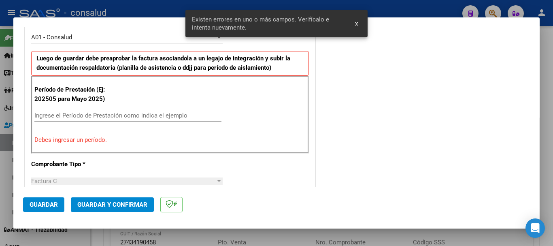
click at [99, 113] on input "Ingrese el Período de Prestación como indica el ejemplo" at bounding box center [127, 115] width 187 height 7
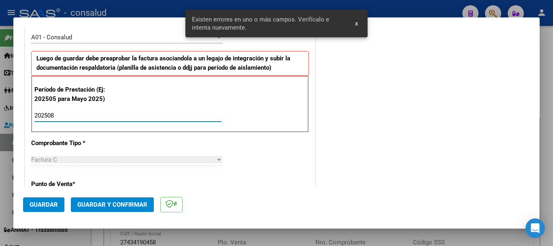
type input "202508"
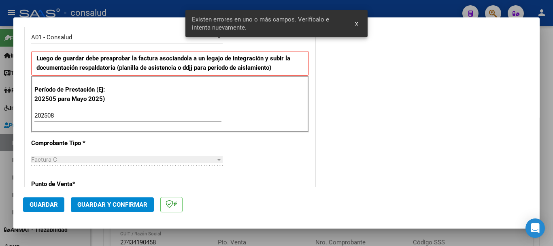
scroll to position [558, 0]
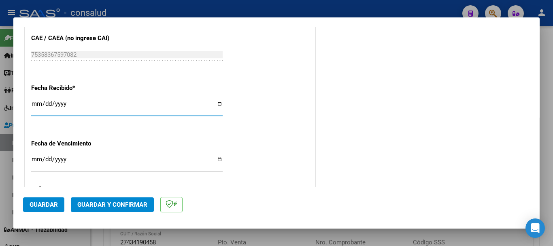
click at [45, 208] on button "Guardar" at bounding box center [43, 204] width 41 height 15
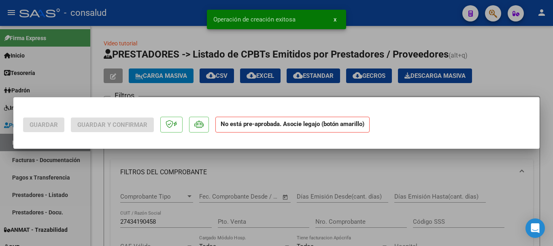
scroll to position [0, 0]
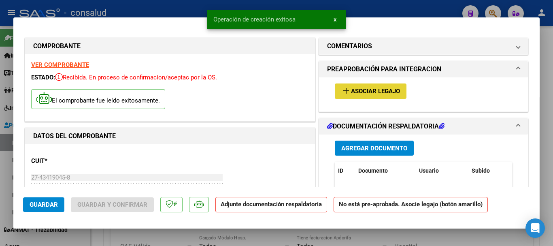
click at [374, 86] on button "add Asociar Legajo" at bounding box center [371, 90] width 72 height 15
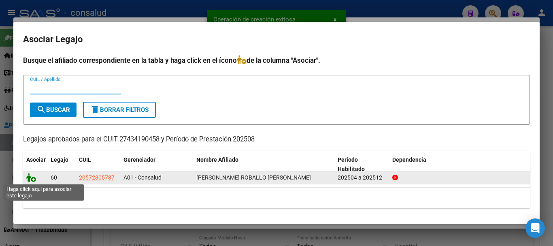
click at [28, 175] on icon at bounding box center [31, 177] width 10 height 9
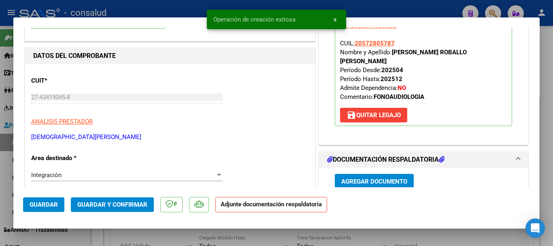
scroll to position [81, 0]
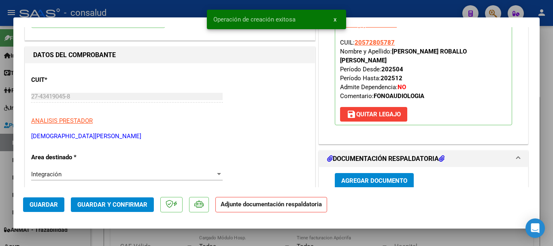
click at [404, 181] on button "Agregar Documento" at bounding box center [374, 180] width 79 height 15
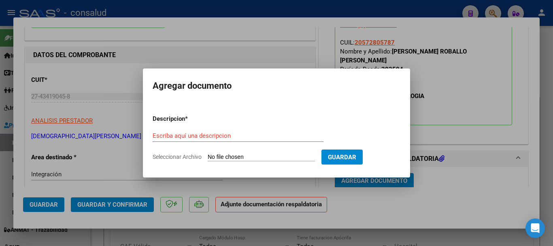
click at [258, 155] on input "Seleccionar Archivo" at bounding box center [261, 157] width 107 height 8
type input "C:\fakepath\[PERSON_NAME] - Planilla de asistencia AGOSTO.pdf"
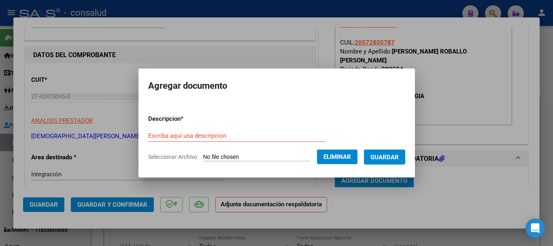
click at [242, 130] on div "Escriba aquí una descripcion" at bounding box center [236, 136] width 177 height 12
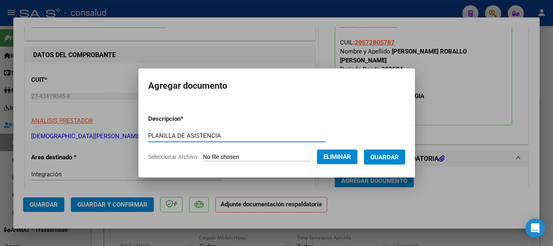
type input "PLANILLA DE ASISTENCIA"
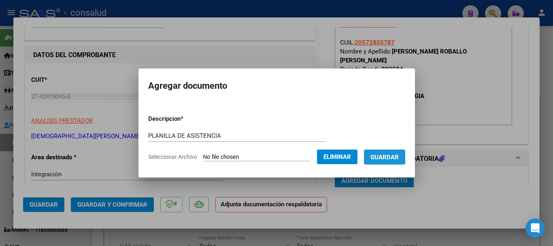
click at [399, 155] on span "Guardar" at bounding box center [384, 156] width 28 height 7
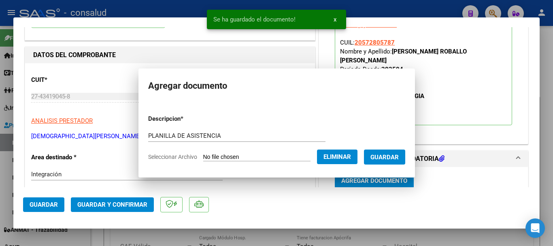
scroll to position [82, 0]
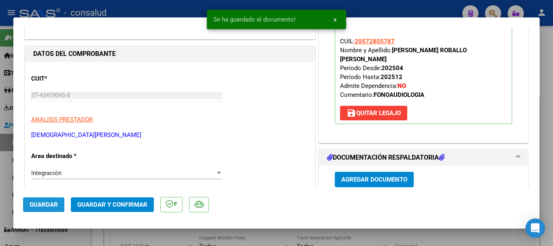
click at [42, 205] on span "Guardar" at bounding box center [44, 204] width 28 height 7
type input "$ 0,00"
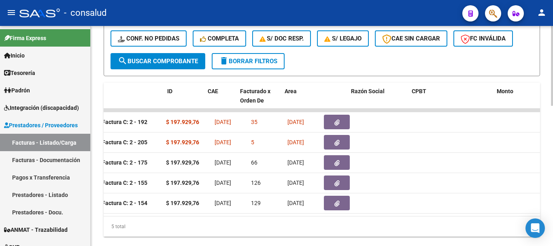
scroll to position [0, 0]
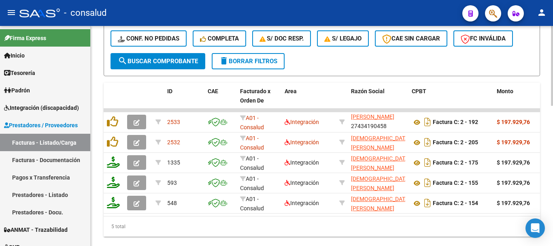
click at [253, 62] on span "delete Borrar Filtros" at bounding box center [248, 60] width 58 height 7
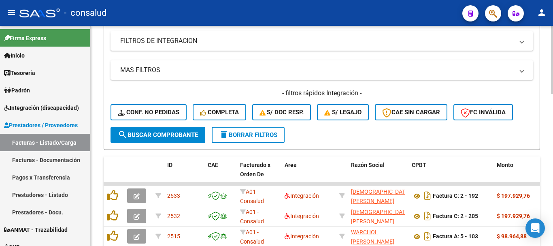
scroll to position [364, 0]
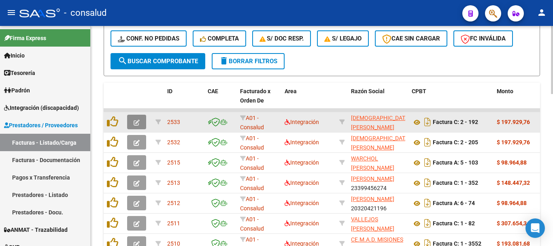
click at [134, 122] on icon "button" at bounding box center [137, 122] width 6 height 6
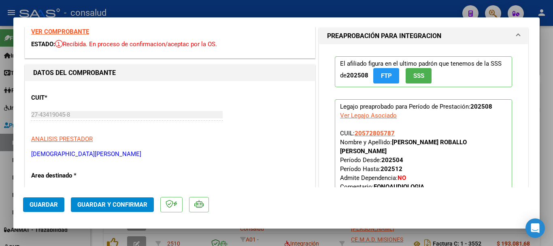
scroll to position [0, 0]
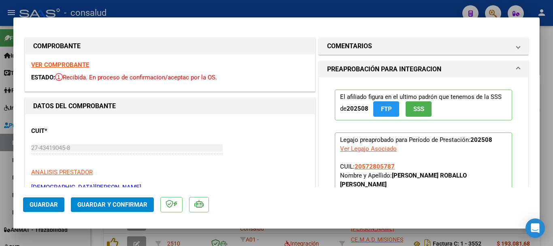
click at [66, 66] on strong "VER COMPROBANTE" at bounding box center [60, 64] width 58 height 7
click at [70, 65] on strong "VER COMPROBANTE" at bounding box center [60, 64] width 58 height 7
click at [132, 197] on button "Guardar y Confirmar" at bounding box center [112, 204] width 83 height 15
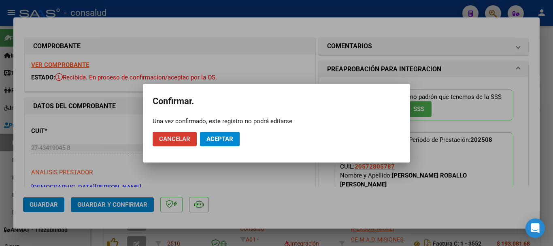
click at [220, 128] on mat-dialog-actions "Cancelar Aceptar" at bounding box center [277, 139] width 248 height 28
click at [222, 133] on button "Aceptar" at bounding box center [220, 139] width 40 height 15
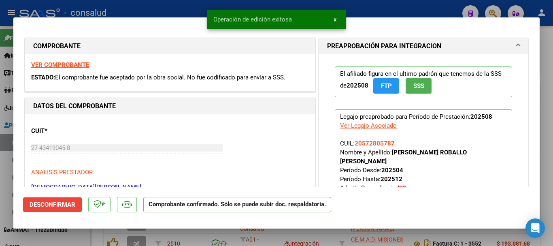
type input "$ 0,00"
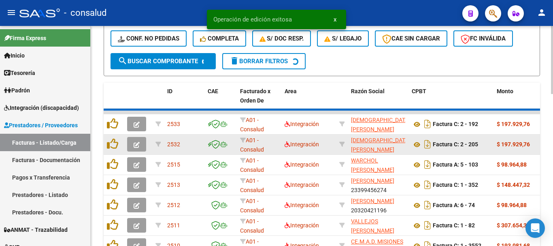
scroll to position [364, 0]
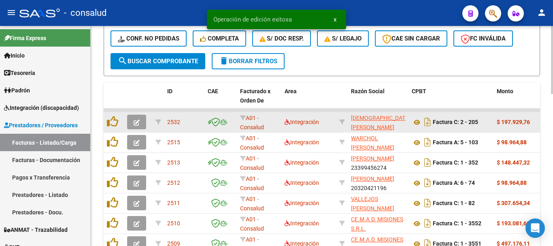
click at [136, 124] on icon "button" at bounding box center [137, 122] width 6 height 6
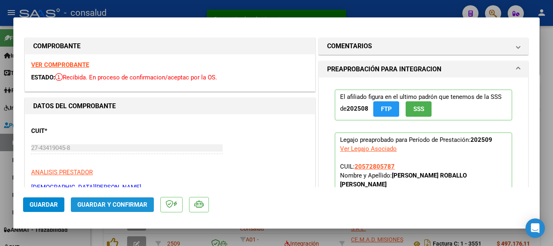
click at [146, 207] on span "Guardar y Confirmar" at bounding box center [112, 204] width 70 height 7
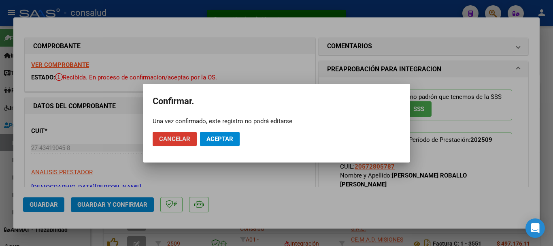
click at [217, 138] on span "Aceptar" at bounding box center [219, 138] width 27 height 7
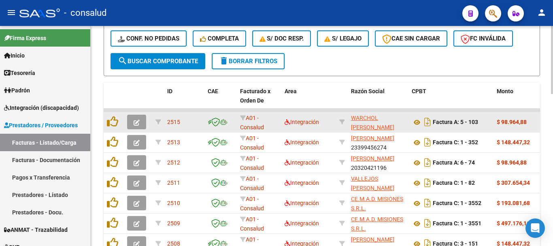
click at [139, 116] on button "button" at bounding box center [136, 122] width 19 height 15
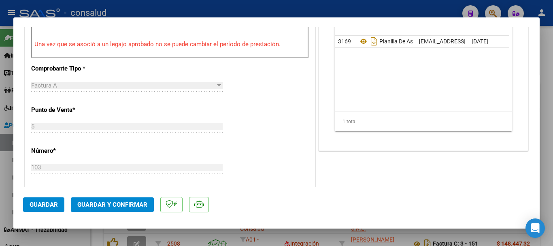
scroll to position [445, 0]
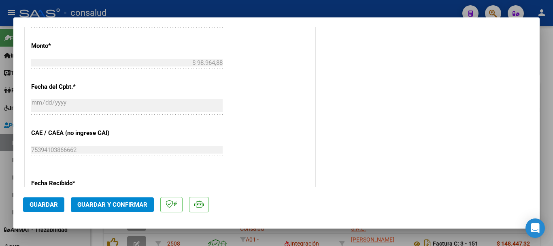
click at [129, 210] on button "Guardar y Confirmar" at bounding box center [112, 204] width 83 height 15
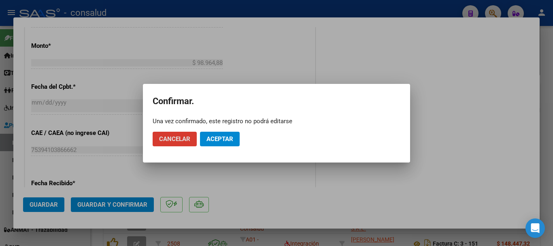
drag, startPoint x: 213, startPoint y: 129, endPoint x: 219, endPoint y: 132, distance: 6.2
click at [215, 130] on mat-dialog-actions "Cancelar Aceptar" at bounding box center [277, 139] width 248 height 28
click at [221, 134] on button "Aceptar" at bounding box center [220, 139] width 40 height 15
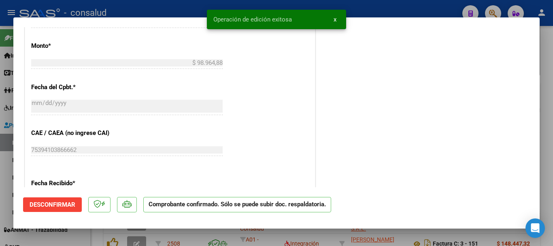
type input "$ 0,00"
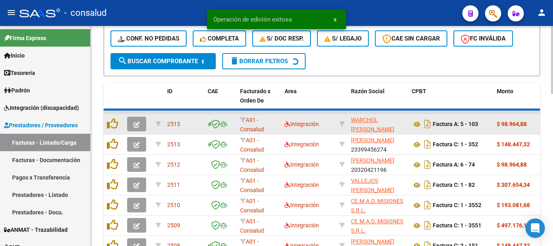
scroll to position [364, 0]
